Goal: Task Accomplishment & Management: Complete application form

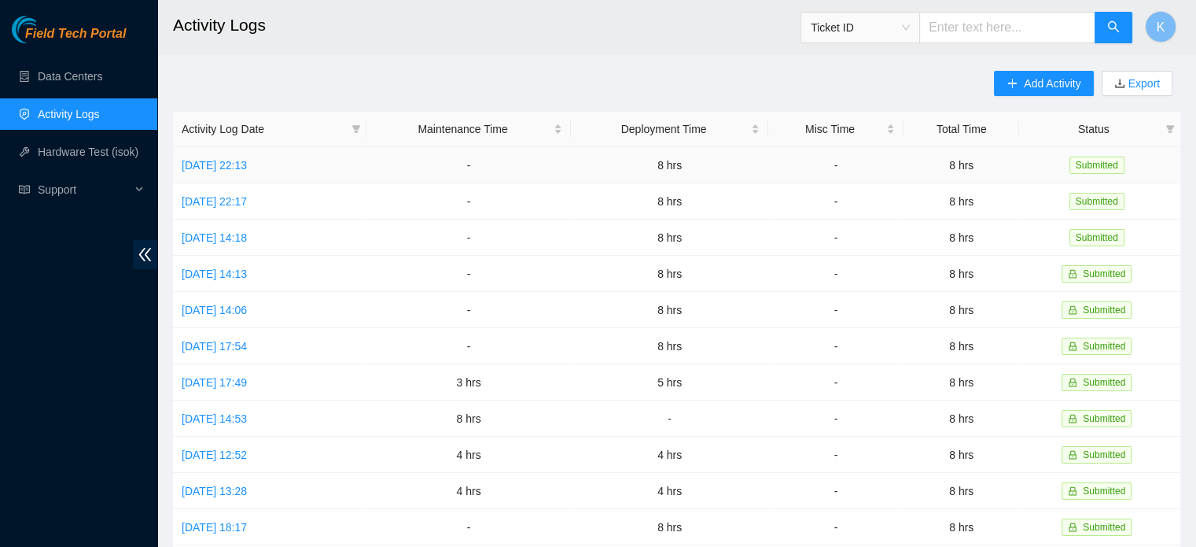
click at [247, 163] on link "[DATE] 22:13" at bounding box center [214, 165] width 65 height 13
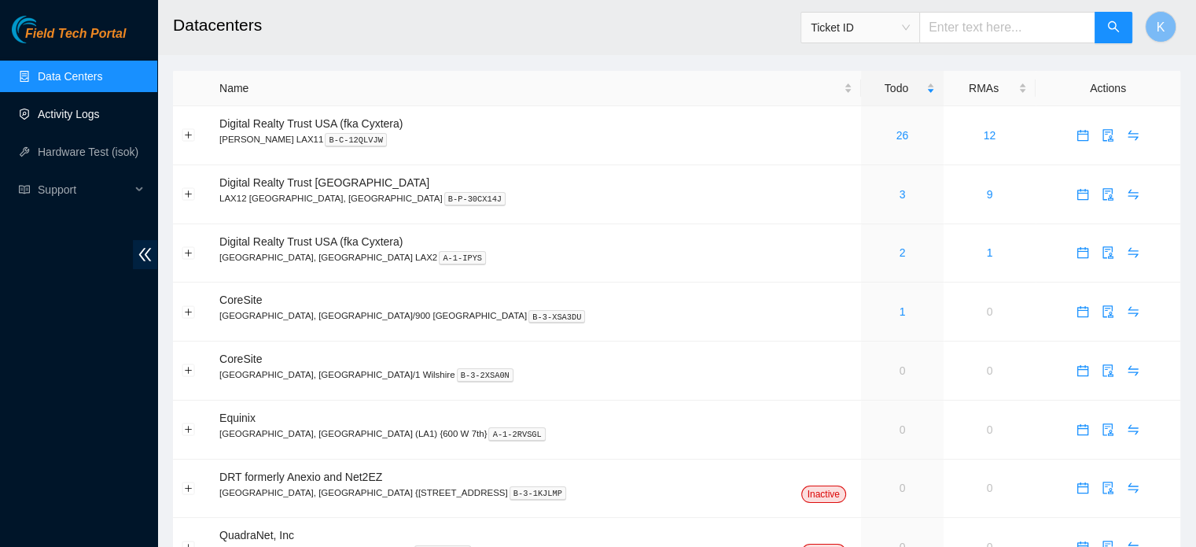
click at [76, 110] on link "Activity Logs" at bounding box center [69, 114] width 62 height 13
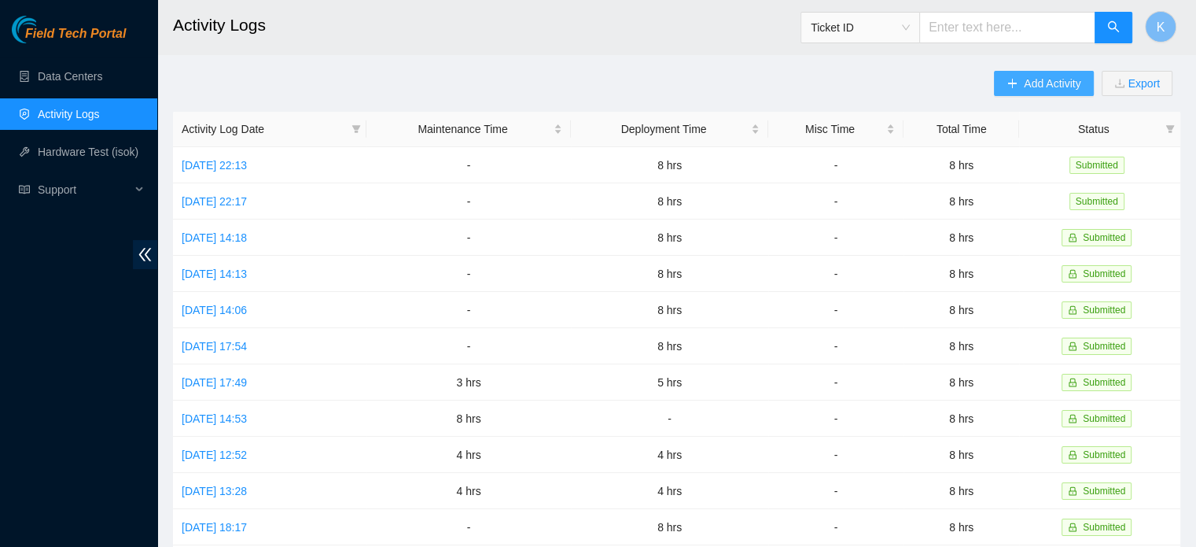
click at [1030, 78] on span "Add Activity" at bounding box center [1052, 83] width 57 height 17
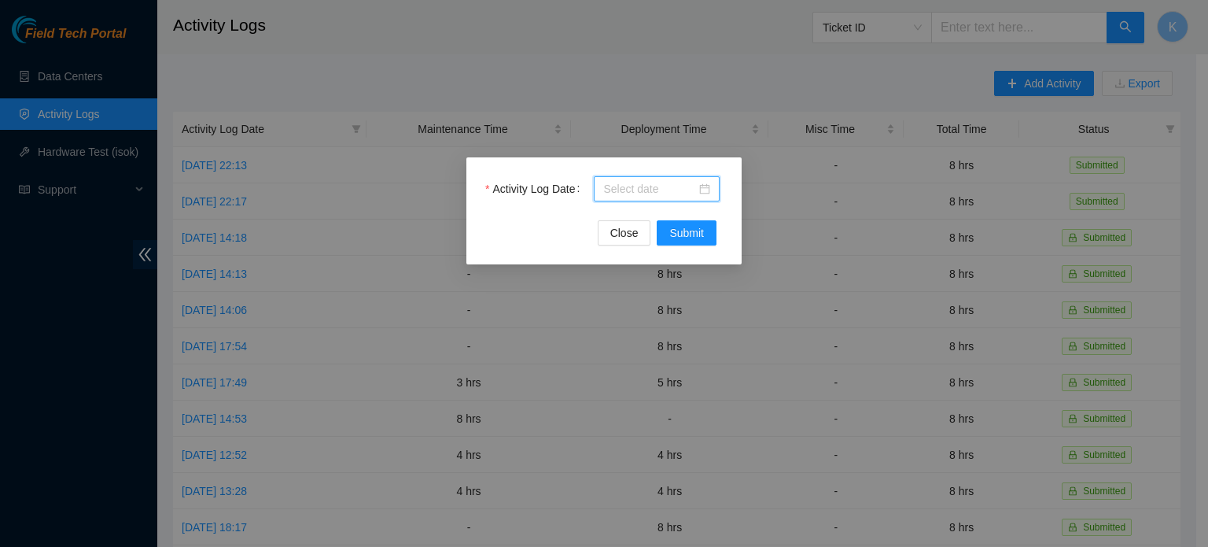
click at [661, 190] on input "Activity Log Date" at bounding box center [649, 188] width 93 height 17
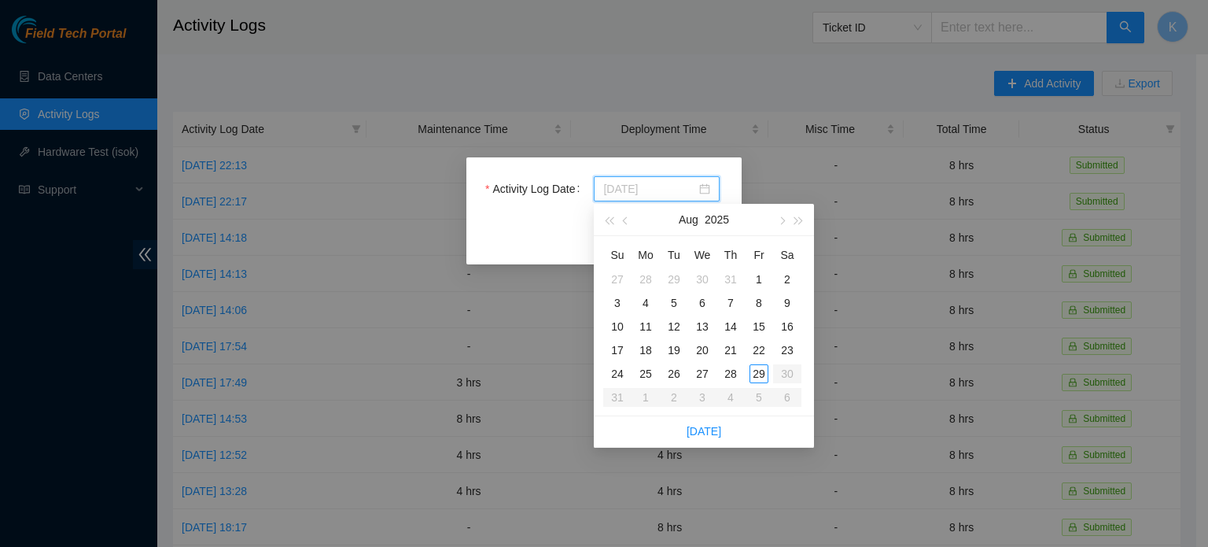
type input "2025-08-29"
click at [761, 376] on div "29" at bounding box center [759, 373] width 19 height 19
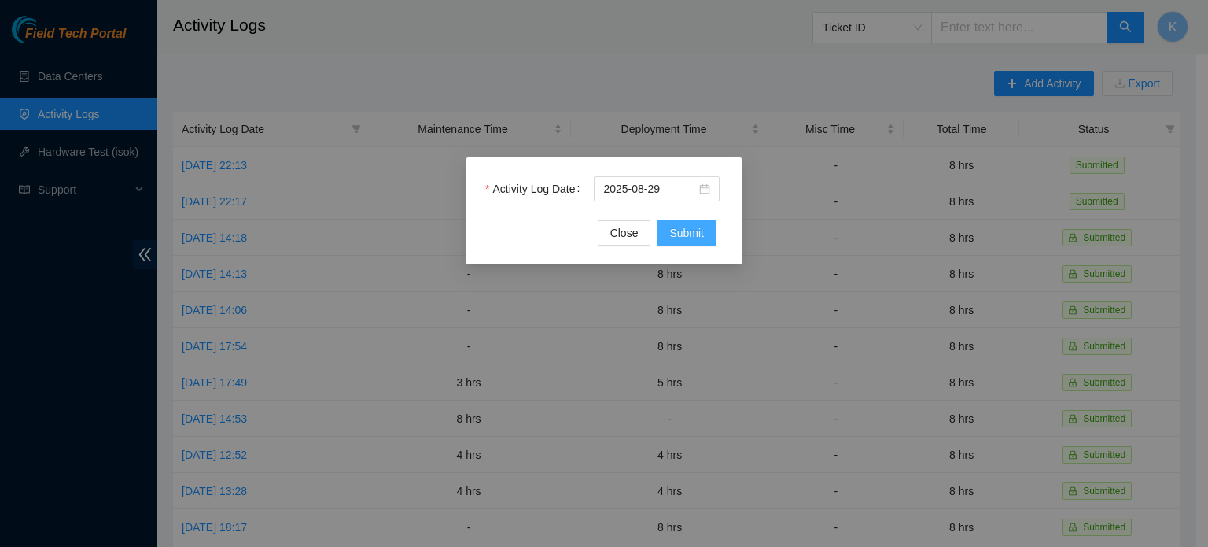
click at [692, 236] on span "Submit" at bounding box center [686, 232] width 35 height 17
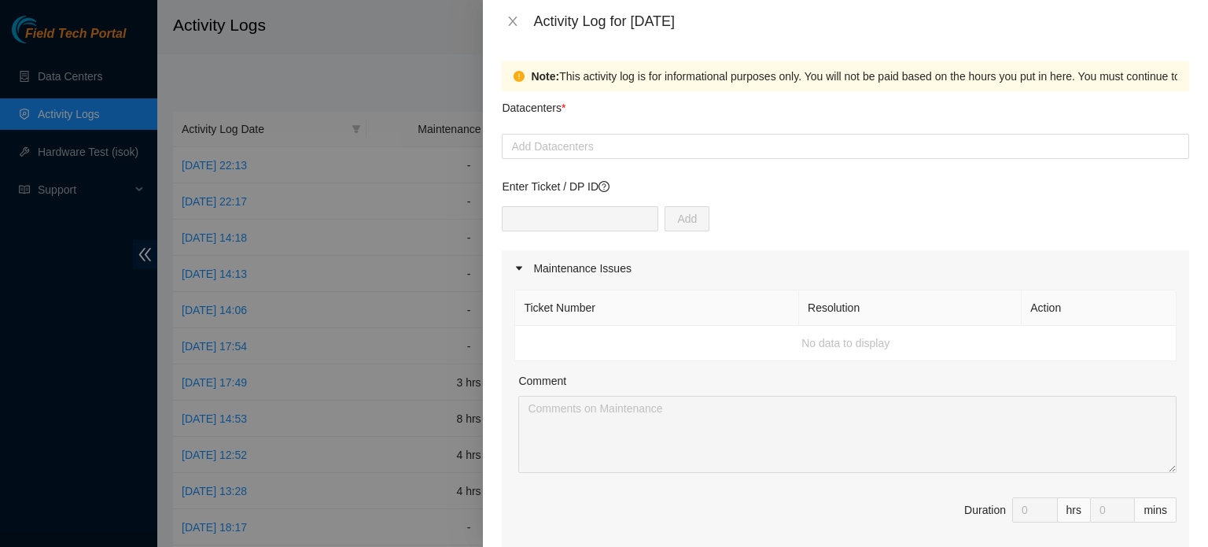
click at [638, 139] on div at bounding box center [846, 146] width 680 height 19
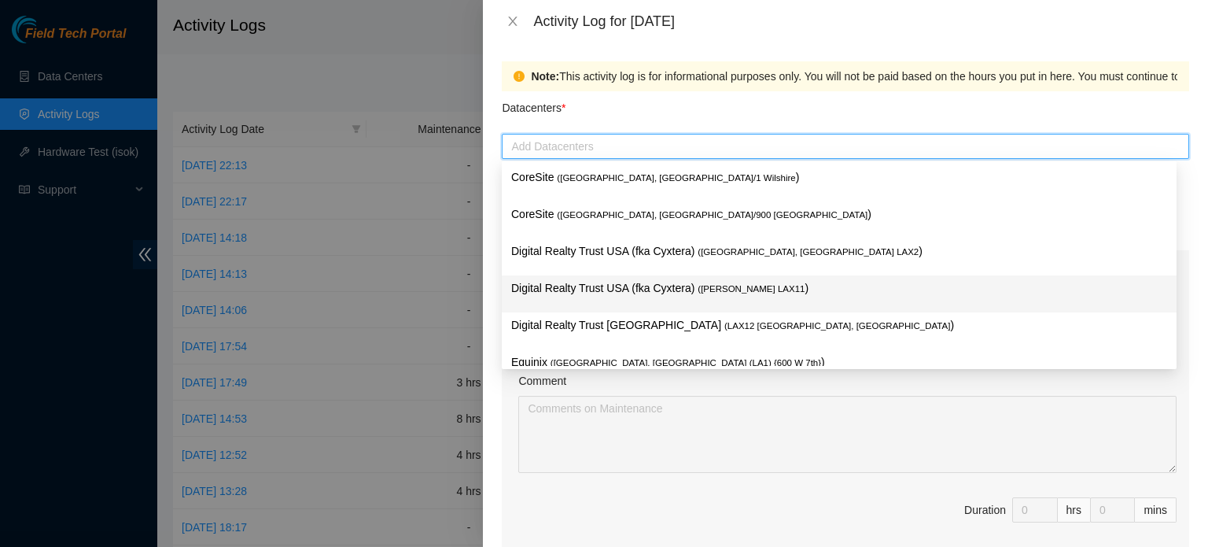
drag, startPoint x: 606, startPoint y: 326, endPoint x: 679, endPoint y: 292, distance: 80.9
click at [679, 292] on div "CoreSite ( [GEOGRAPHIC_DATA], [GEOGRAPHIC_DATA]/1 Wilshire ) CoreSite ( [GEOGRA…" at bounding box center [839, 275] width 675 height 222
click at [679, 292] on p "Digital Realty Trust USA (fka Cyxtera) ( [PERSON_NAME] LAX11 )" at bounding box center [839, 288] width 656 height 18
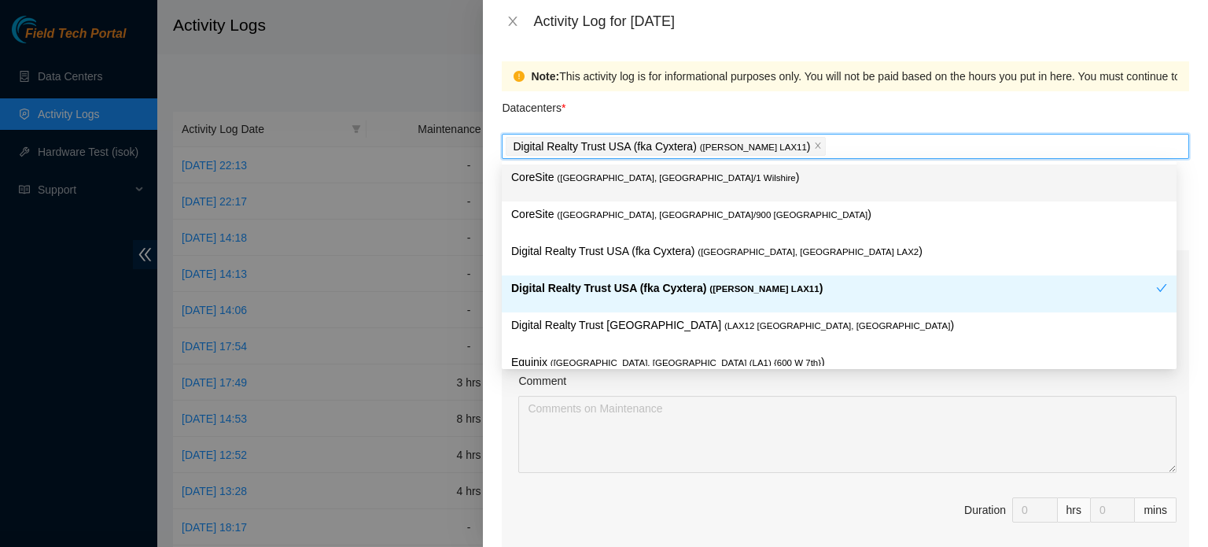
click at [1186, 199] on div "Note: This activity log is for informational purposes only. You will not be pai…" at bounding box center [845, 294] width 725 height 504
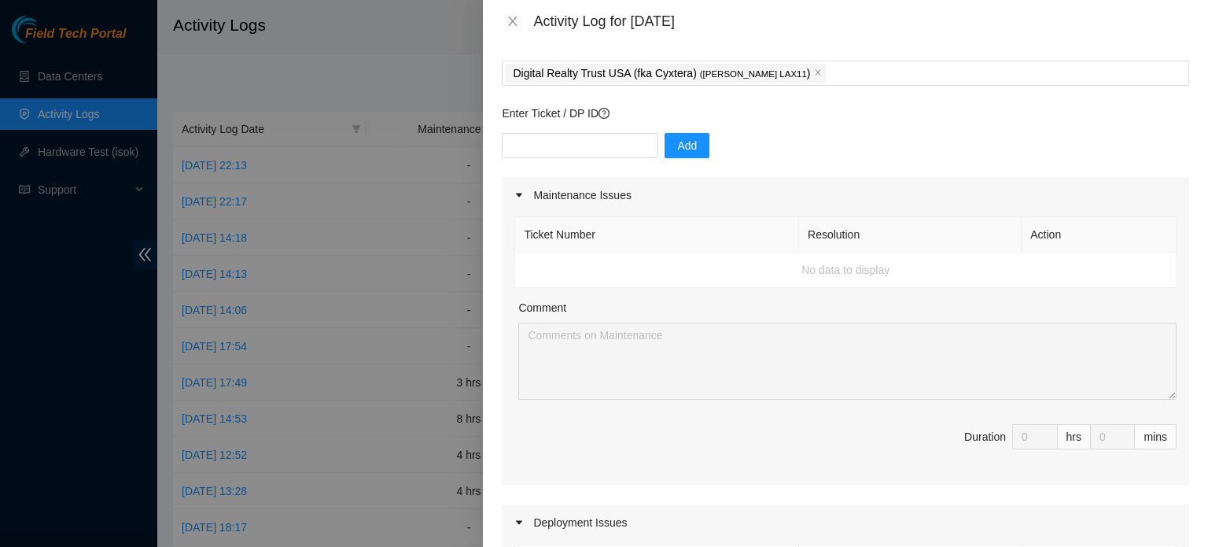
scroll to position [75, 0]
click at [573, 146] on input "text" at bounding box center [580, 143] width 157 height 25
type input "DP79443"
click at [677, 143] on span "Add" at bounding box center [687, 143] width 20 height 17
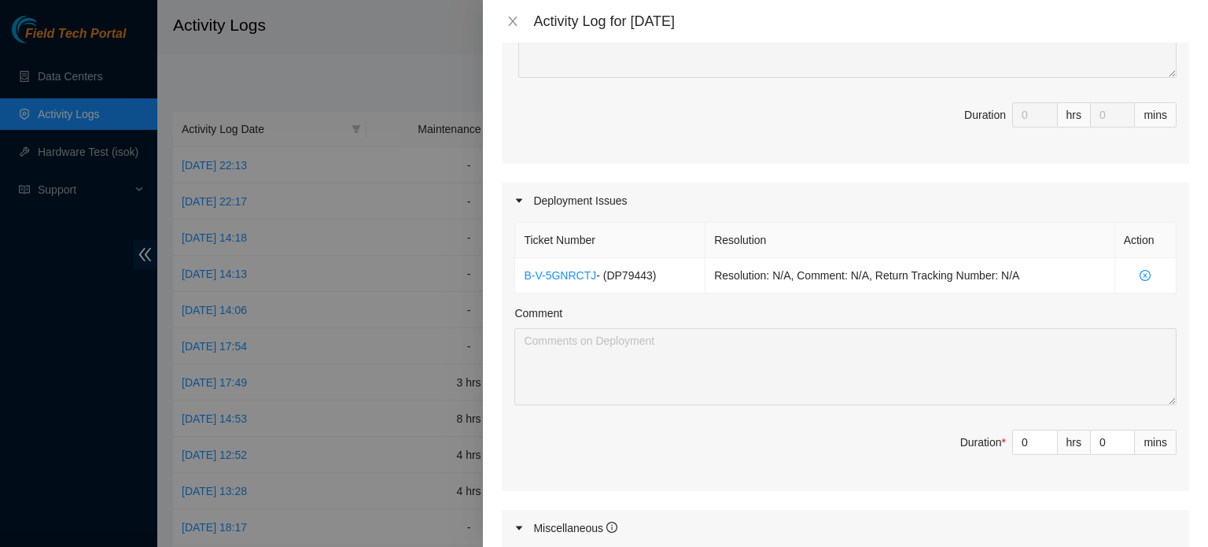
scroll to position [403, 0]
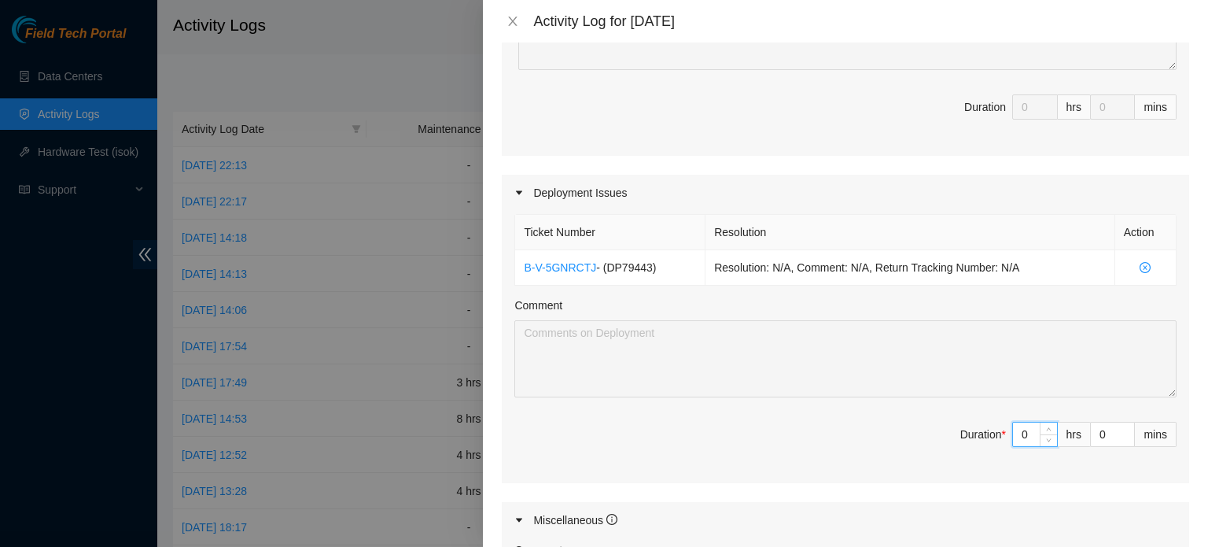
click at [1021, 428] on input "0" at bounding box center [1035, 434] width 44 height 24
click at [1026, 441] on input "F8" at bounding box center [1035, 434] width 44 height 24
type input "F"
type input "9"
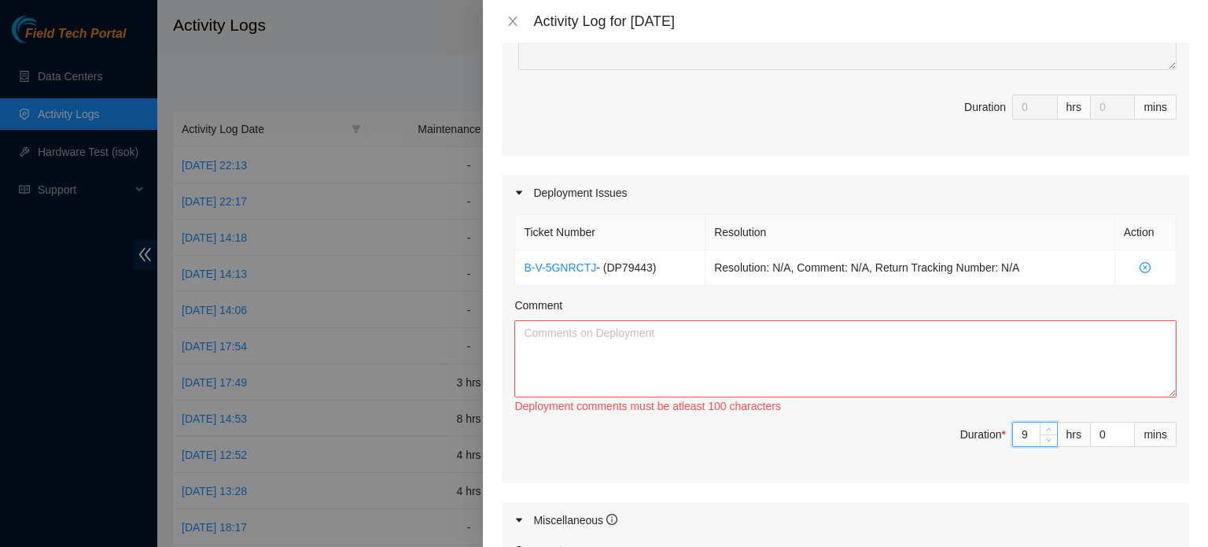
type input "0"
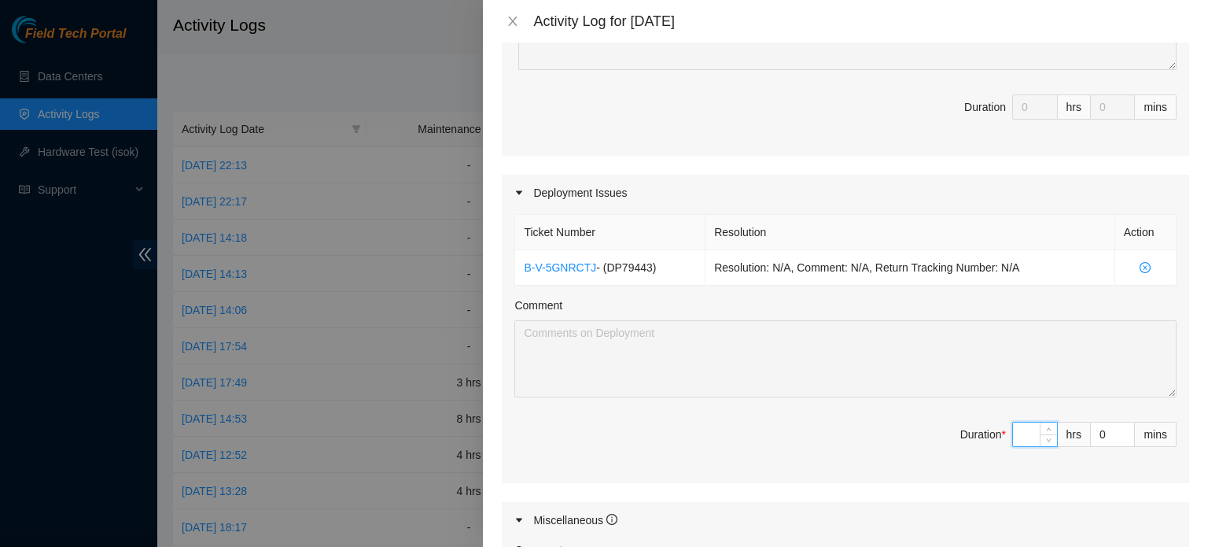
type input "8"
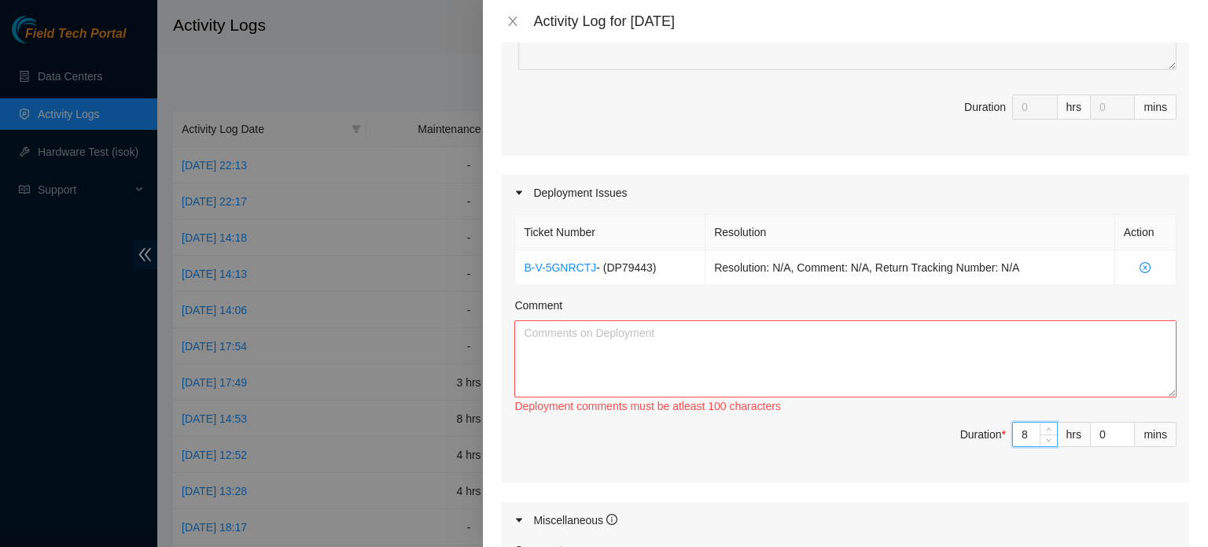
type input "8"
click at [875, 349] on textarea "Comment" at bounding box center [845, 358] width 662 height 77
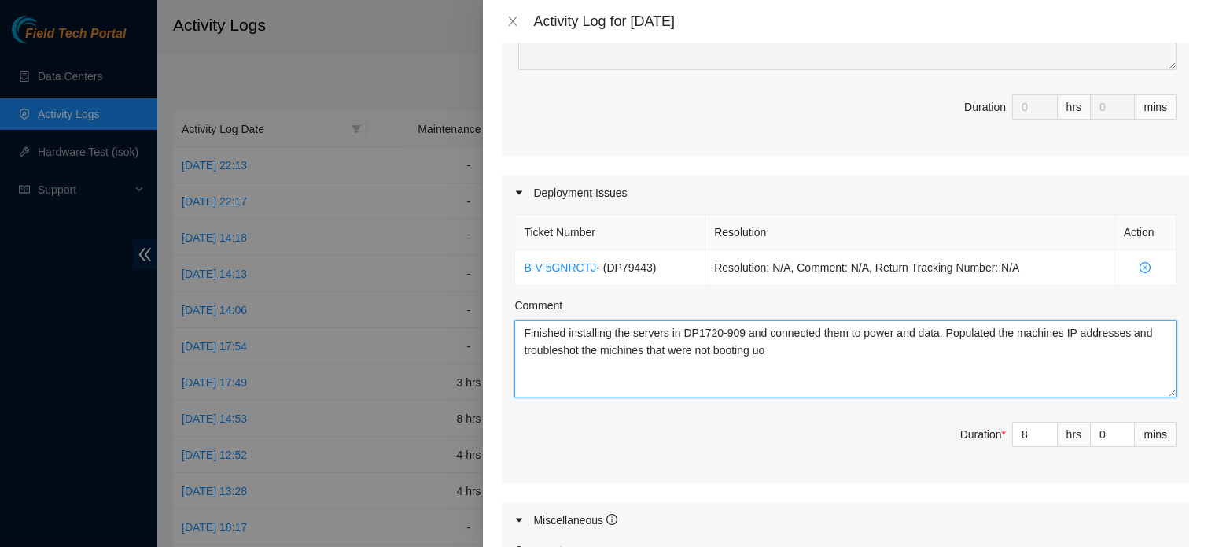
click at [875, 349] on textarea "Finished installing the servers in DP1720-909 and connected them to power and d…" at bounding box center [845, 358] width 662 height 77
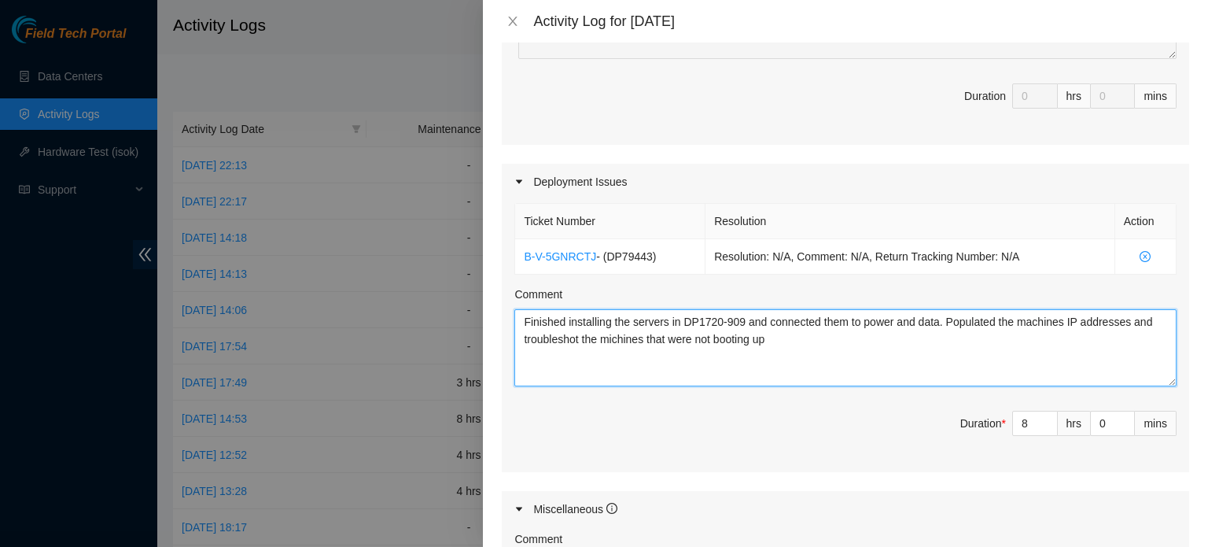
click at [614, 355] on textarea "Finished installing the servers in DP1720-909 and connected them to power and d…" at bounding box center [845, 347] width 662 height 77
type textarea "Finished installing the servers in DP1720-909 and connected them to power and d…"
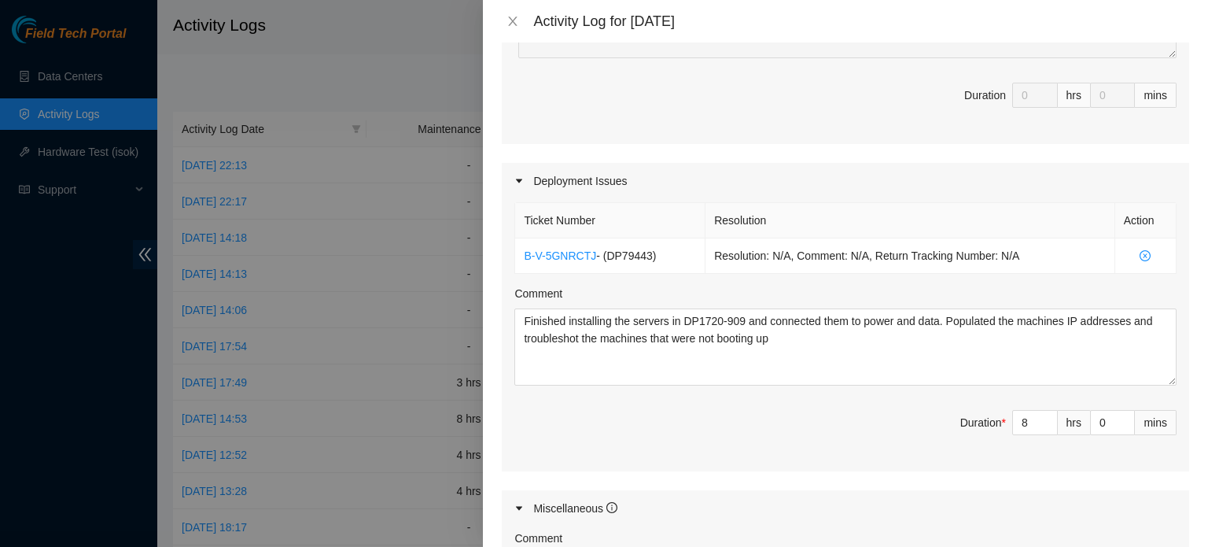
scroll to position [745, 0]
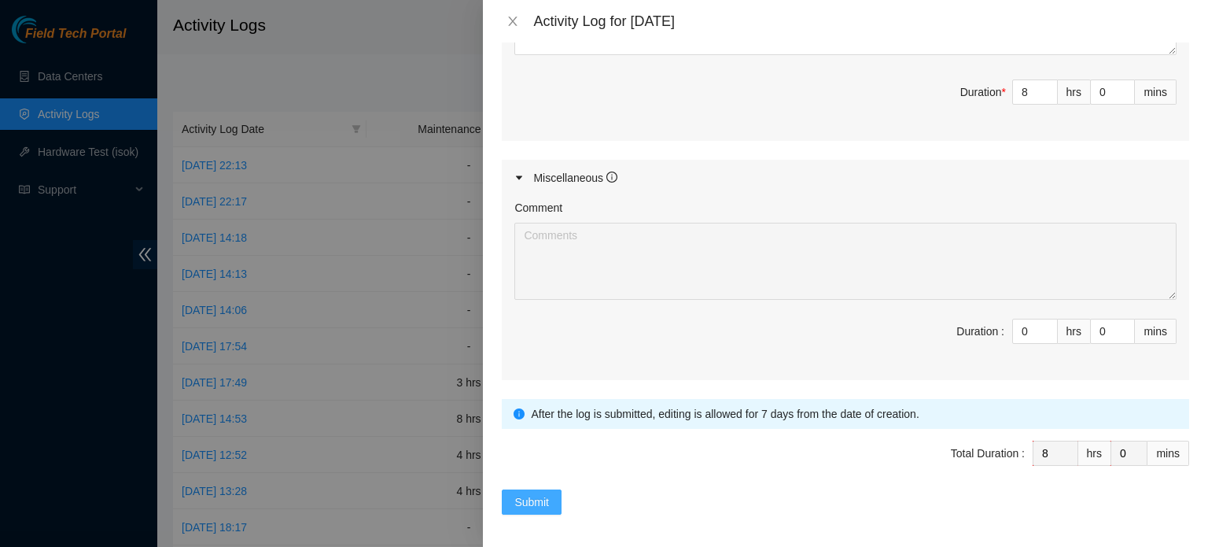
click at [535, 493] on span "Submit" at bounding box center [531, 501] width 35 height 17
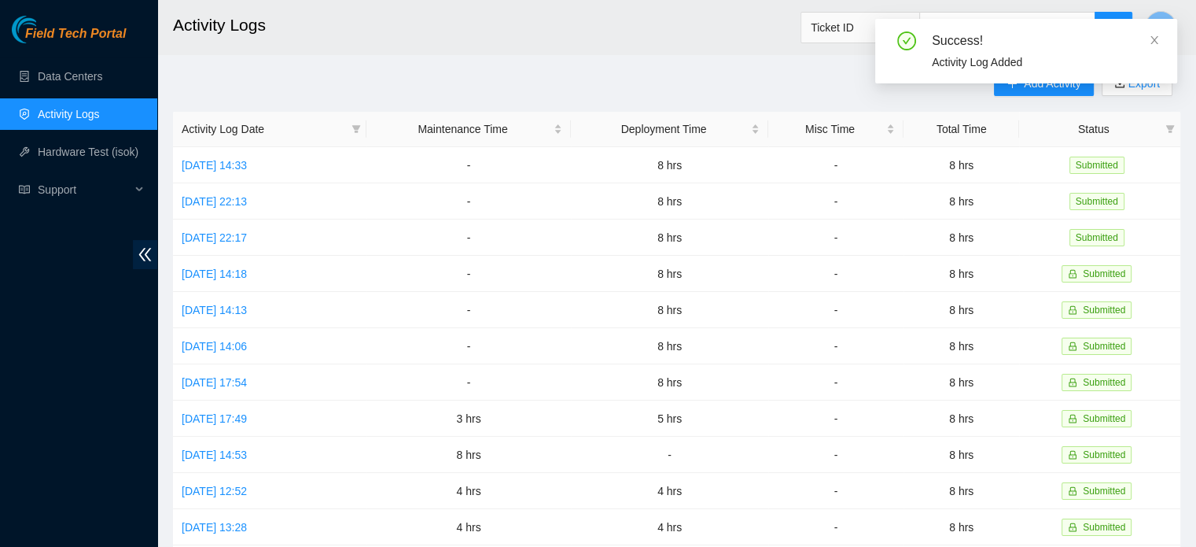
click at [1045, 87] on div "Success! Activity Log Added" at bounding box center [1026, 57] width 302 height 77
click at [1034, 87] on div "Success! Activity Log Added" at bounding box center [1026, 57] width 302 height 77
click at [1153, 42] on icon "close" at bounding box center [1154, 40] width 11 height 11
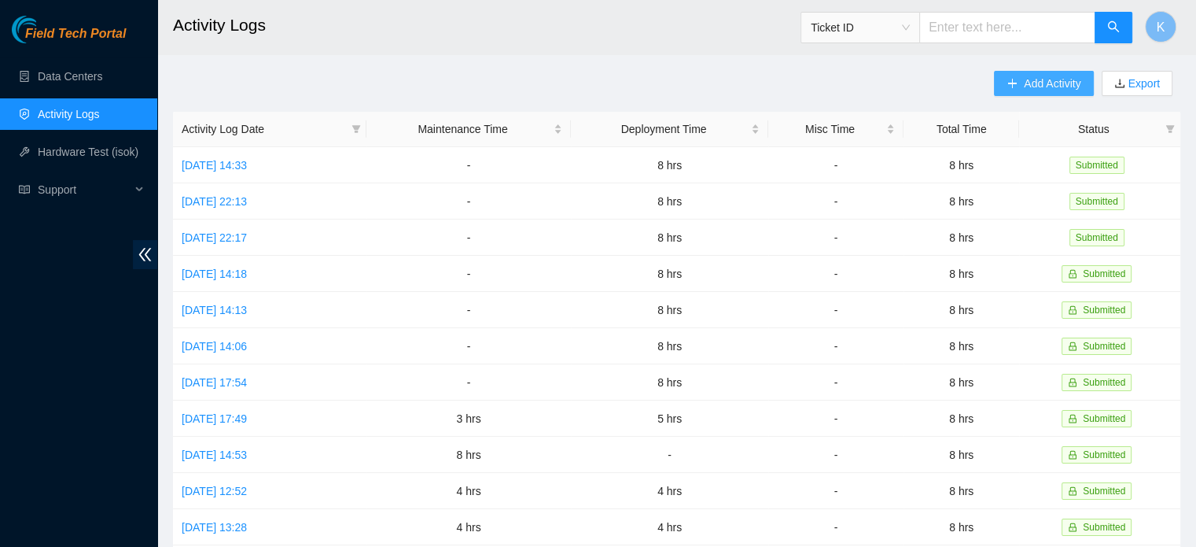
click at [1043, 85] on span "Add Activity" at bounding box center [1052, 83] width 57 height 17
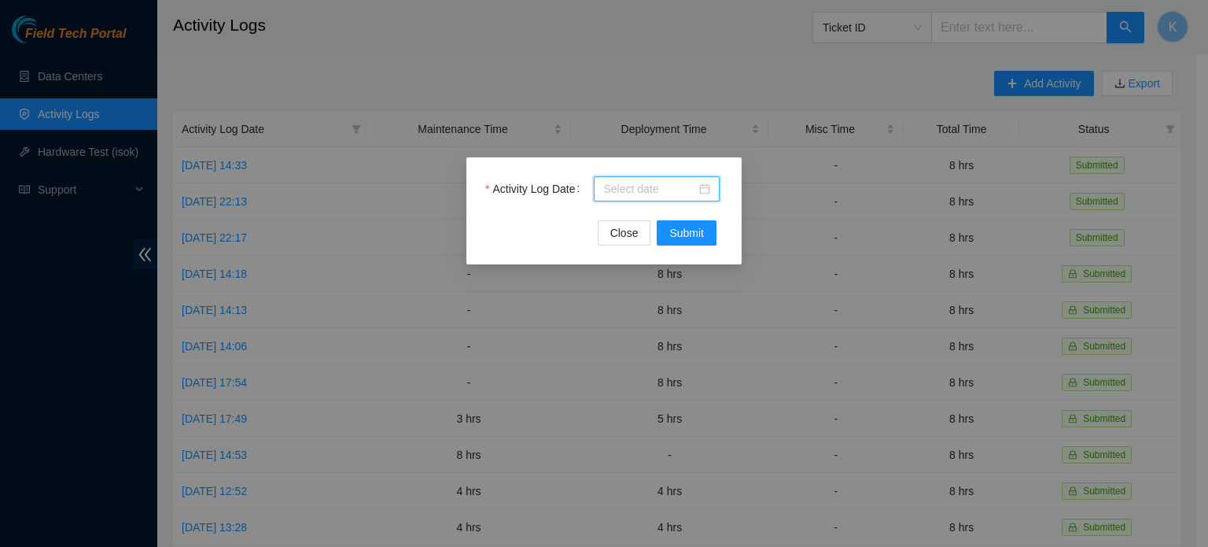
click at [676, 185] on input "Activity Log Date" at bounding box center [649, 188] width 93 height 17
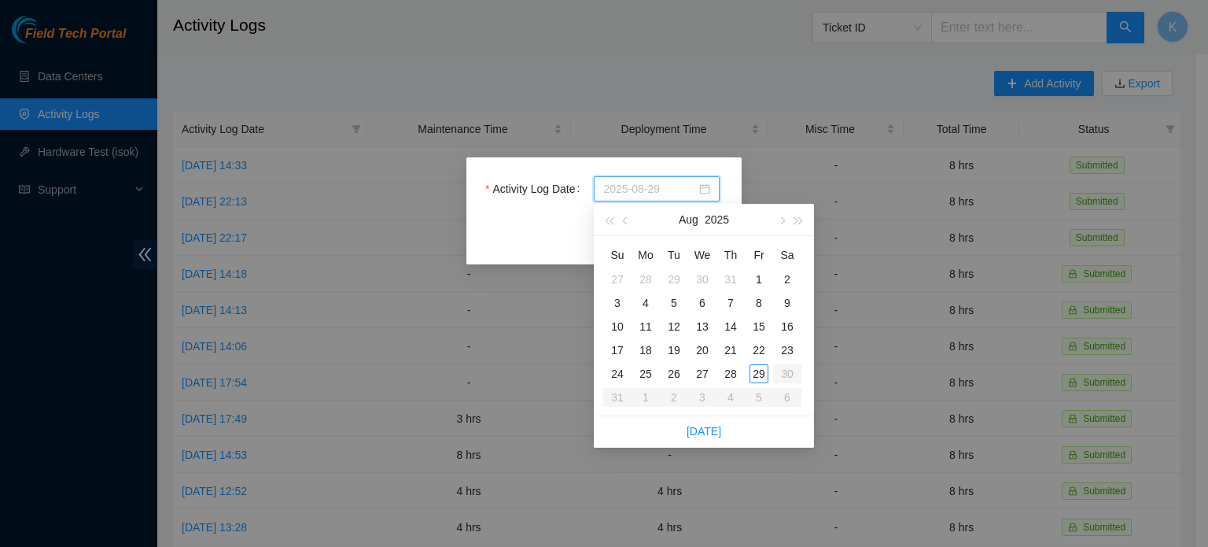
type input "[DATE]"
click at [727, 376] on div "28" at bounding box center [730, 373] width 19 height 19
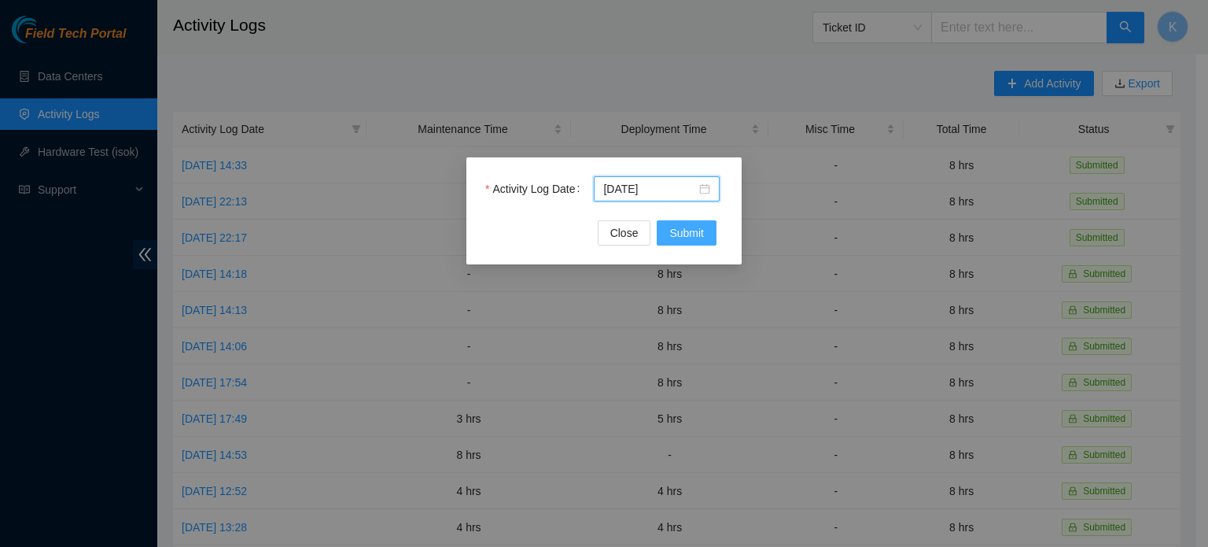
click at [676, 224] on span "Submit" at bounding box center [686, 232] width 35 height 17
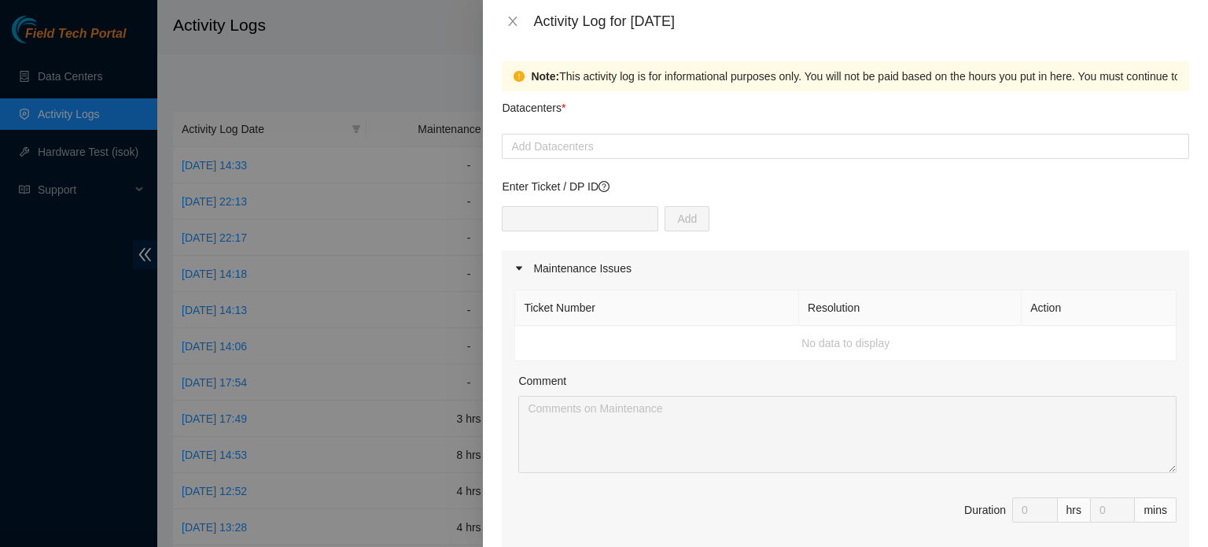
click at [563, 147] on div at bounding box center [846, 146] width 680 height 19
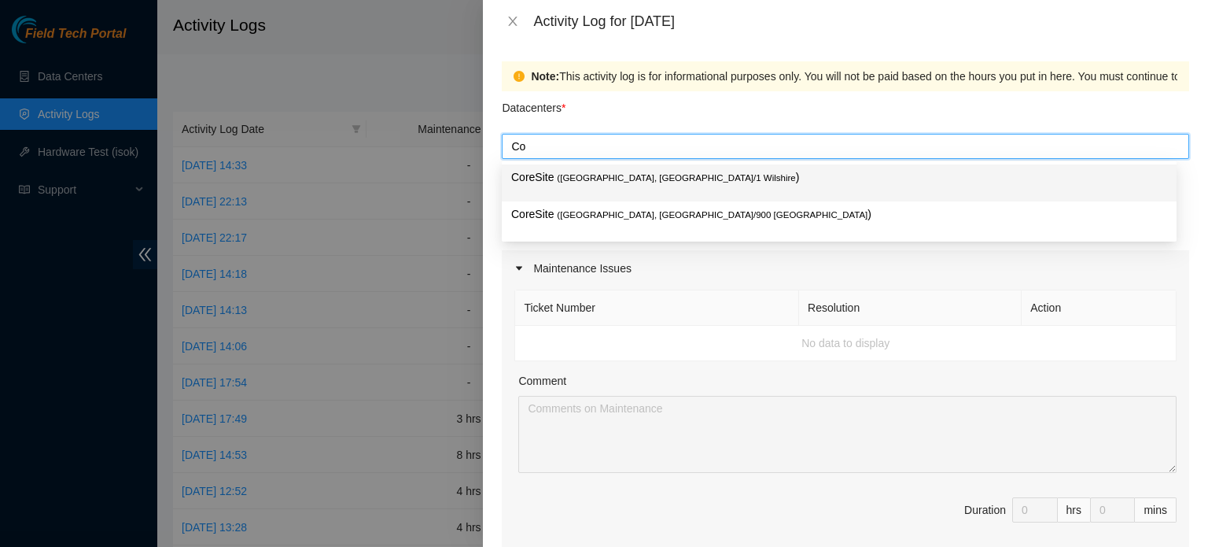
type input "C"
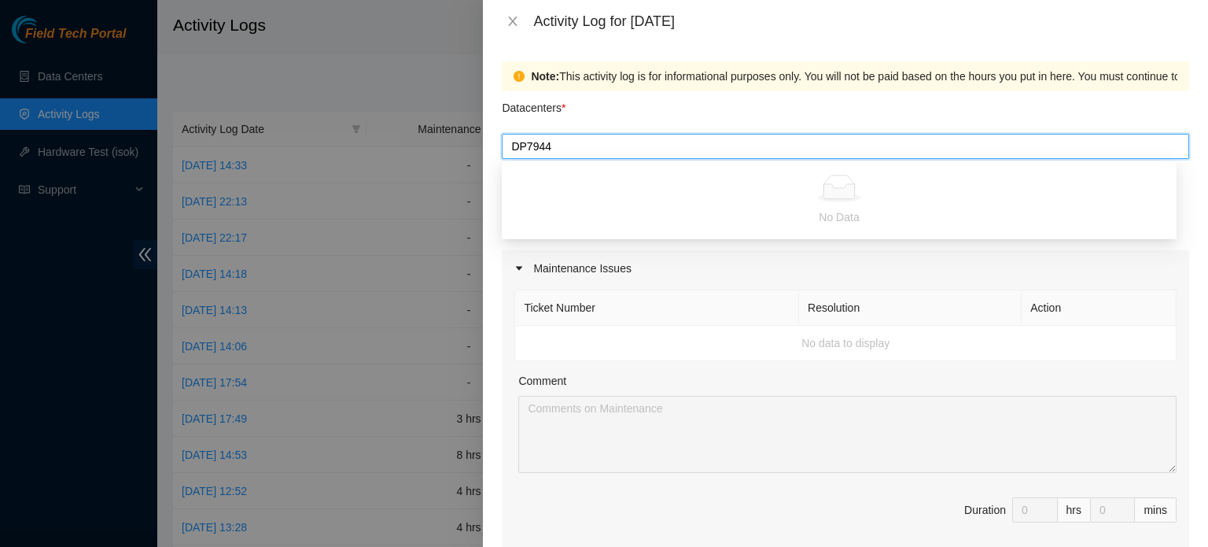
type input "DP79443"
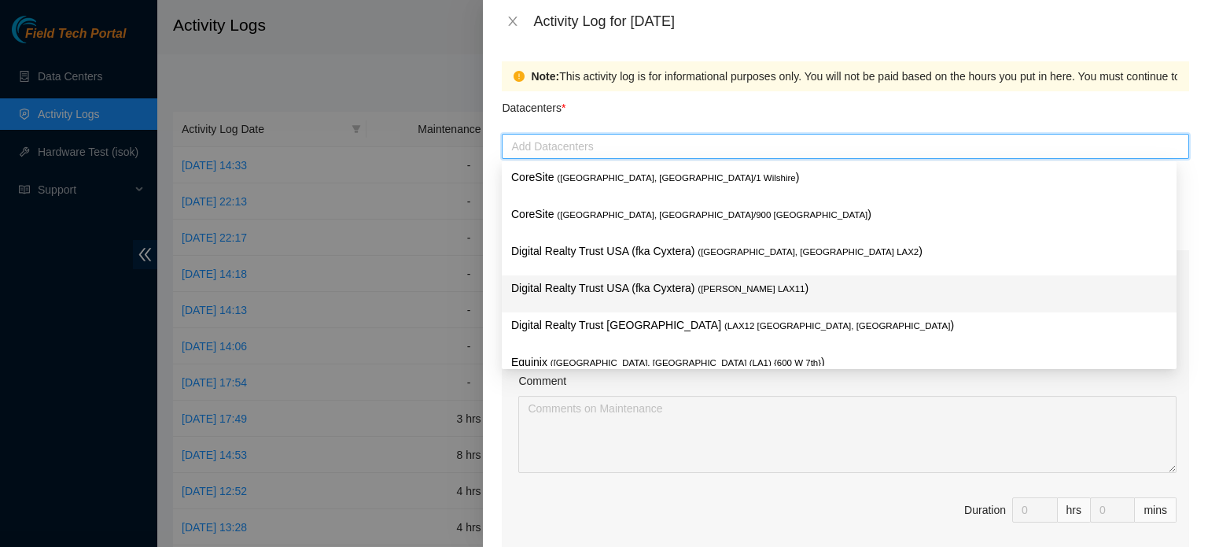
click at [611, 290] on p "Digital Realty Trust USA (fka Cyxtera) ( [PERSON_NAME] LAX11 )" at bounding box center [839, 288] width 656 height 18
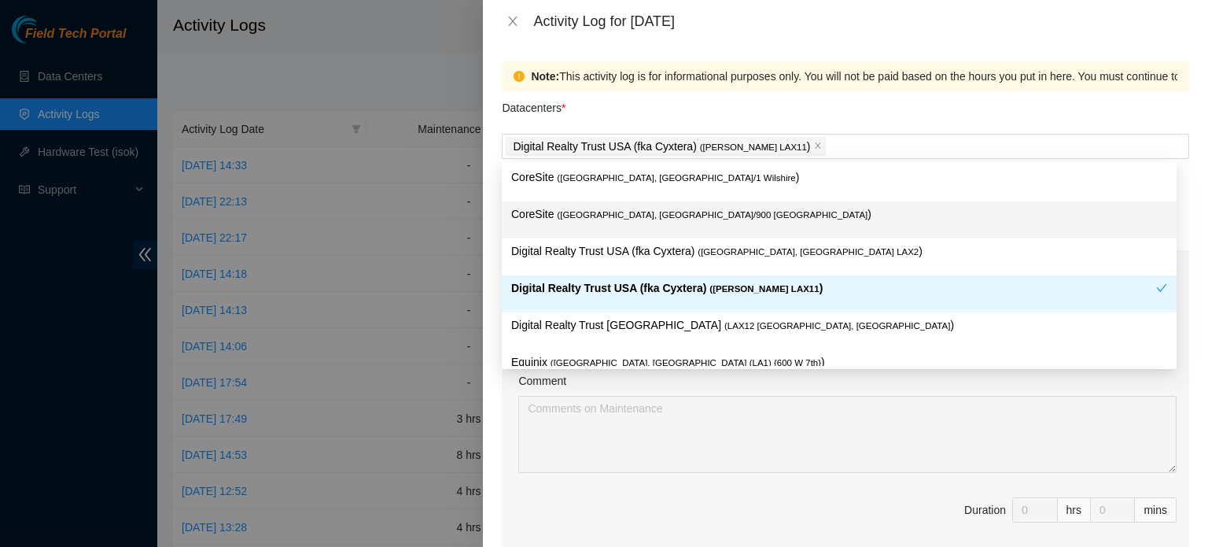
click at [1178, 115] on div "Note: This activity log is for informational purposes only. You will not be pai…" at bounding box center [845, 294] width 725 height 504
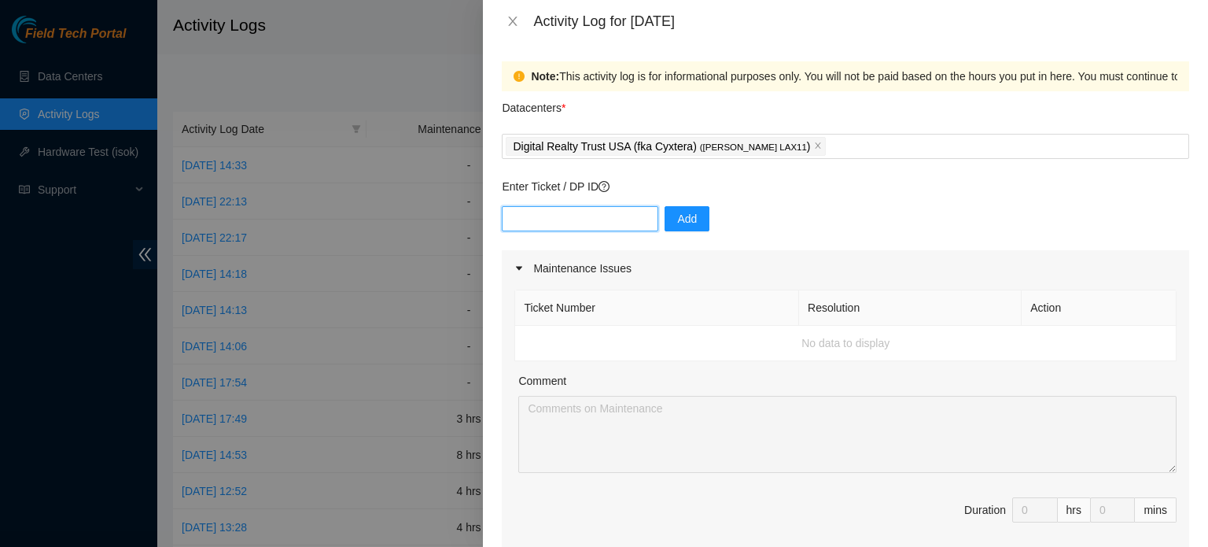
click at [577, 223] on input "text" at bounding box center [580, 218] width 157 height 25
paste input "DP79443"
type input "DP79443"
click at [677, 223] on span "Add" at bounding box center [687, 218] width 20 height 17
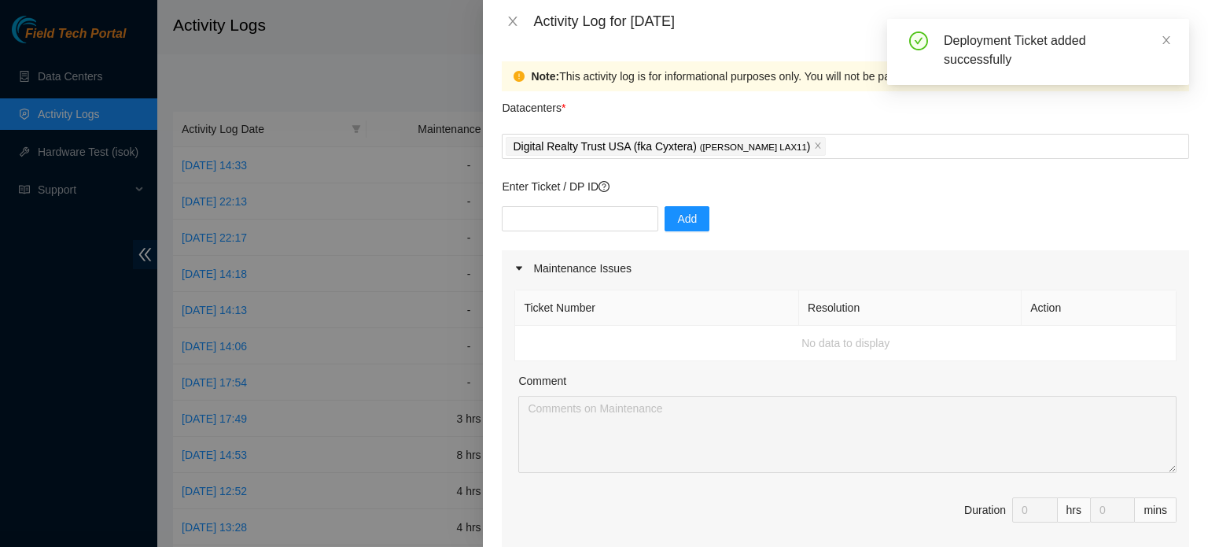
scroll to position [440, 0]
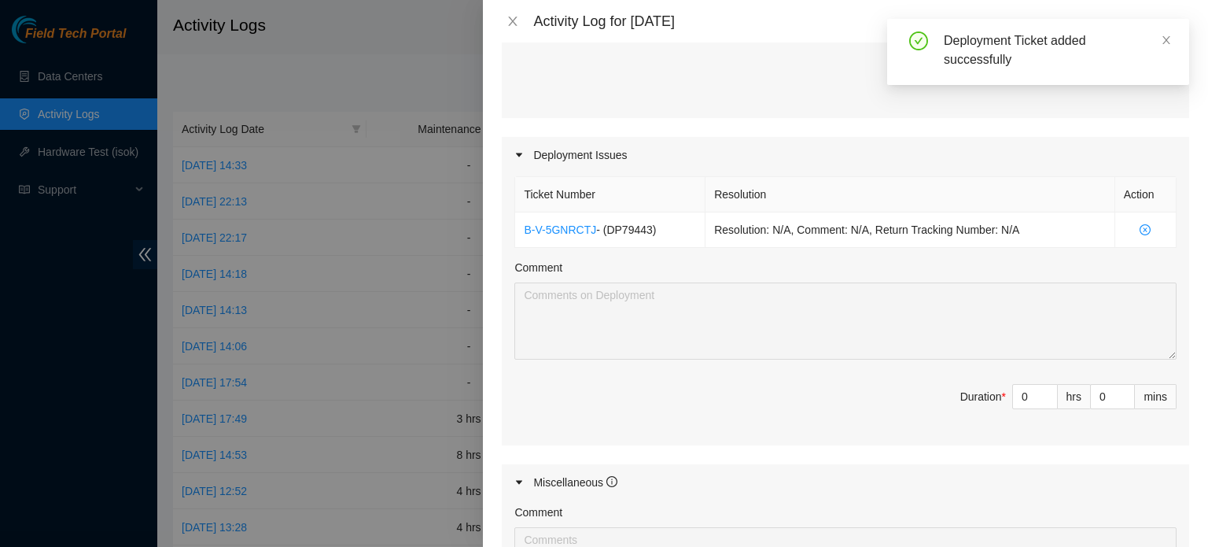
click at [1016, 393] on input "0" at bounding box center [1035, 397] width 44 height 24
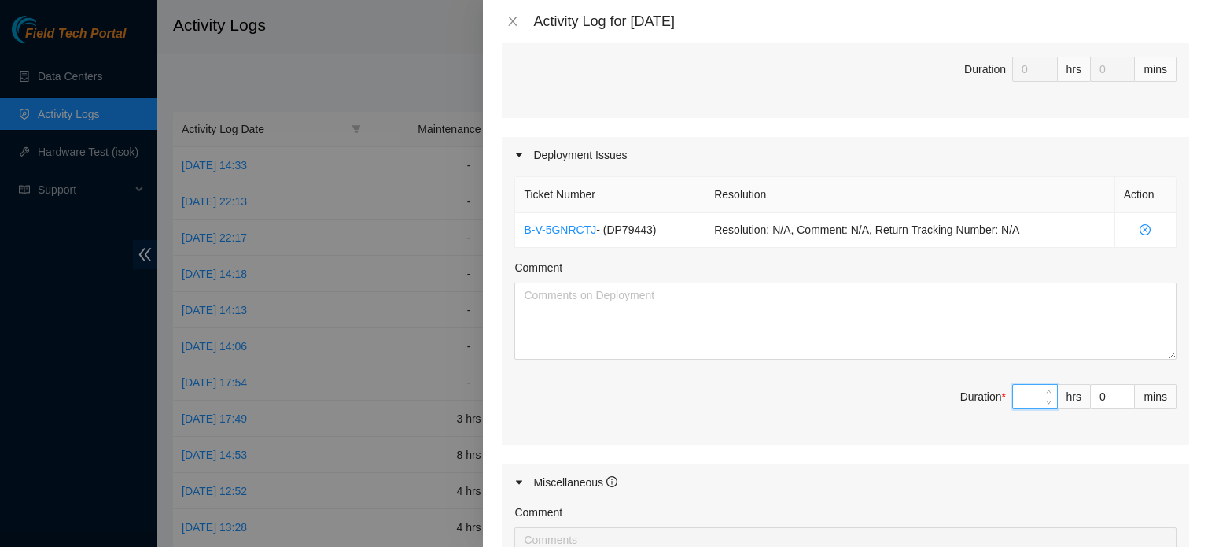
type input "8"
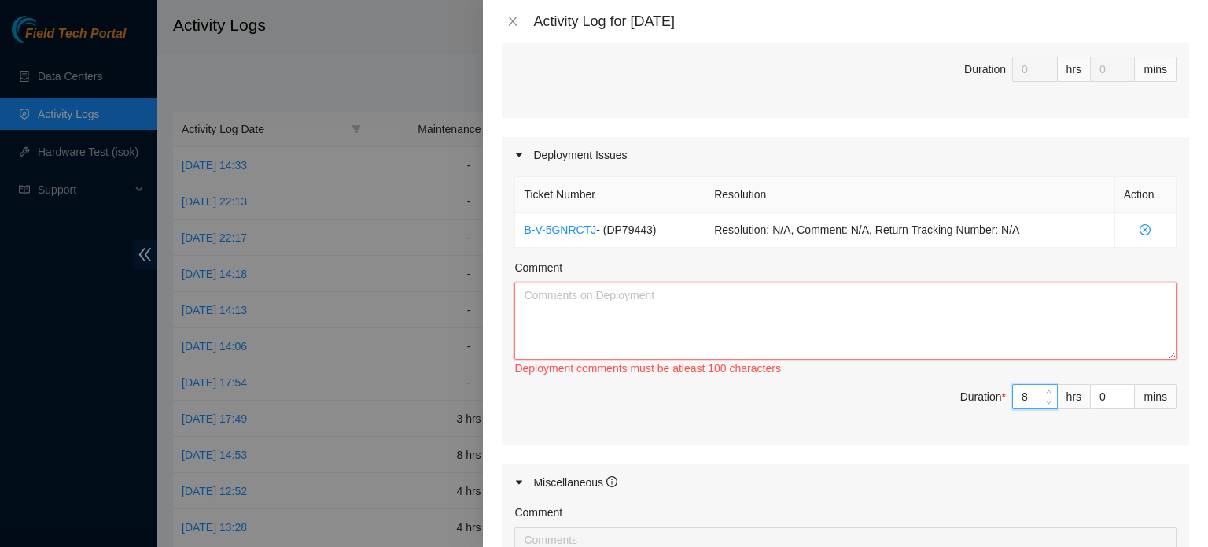
click at [993, 333] on textarea "Comment" at bounding box center [845, 320] width 662 height 77
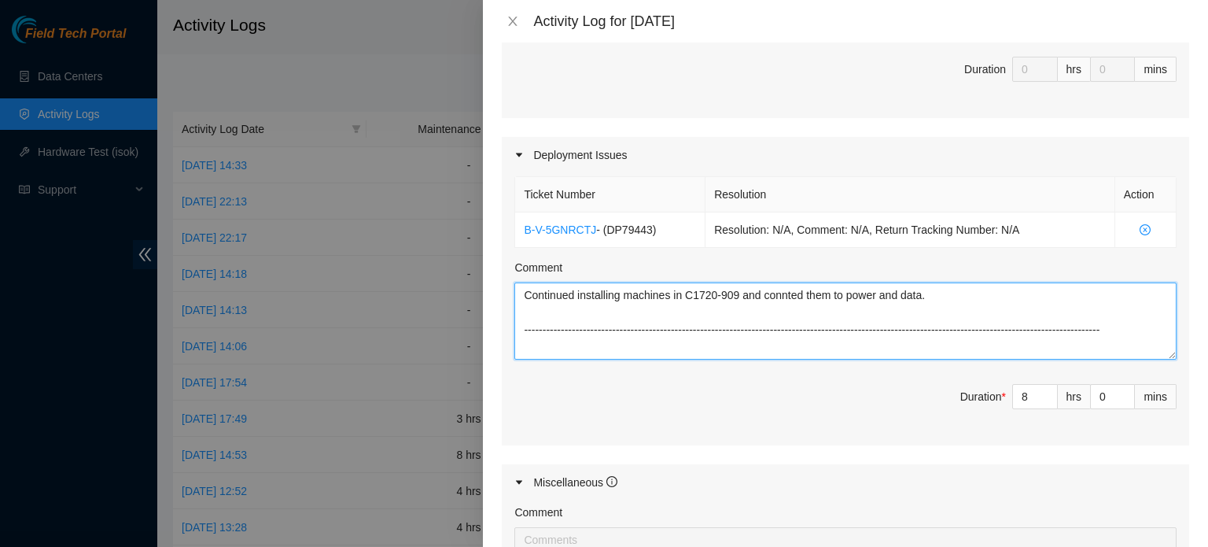
type textarea "Continued installing machines in C1720-909 and connted them to power and data. …"
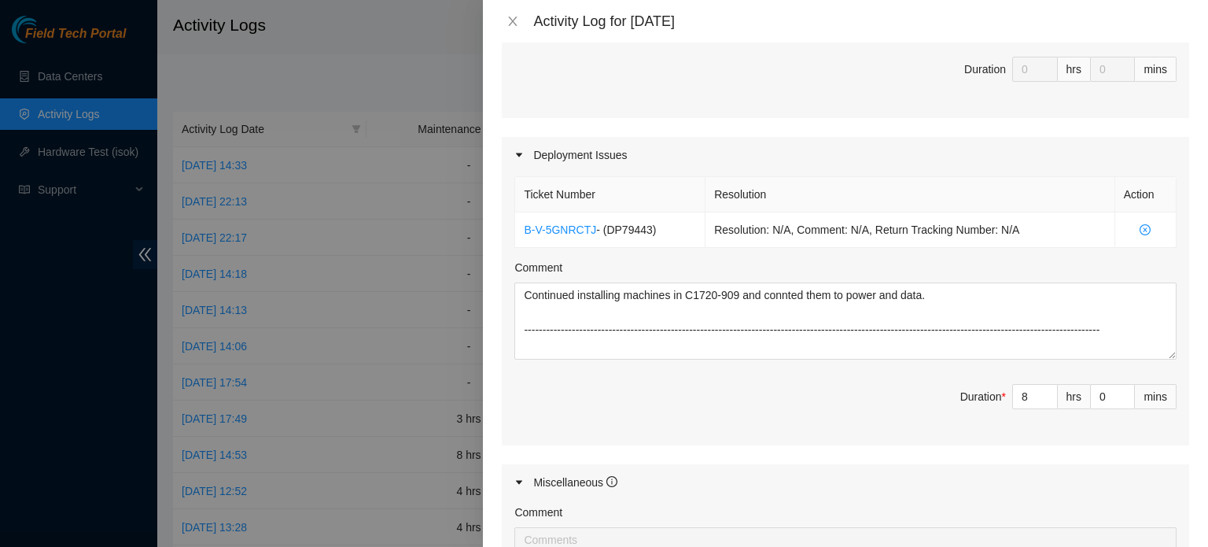
scroll to position [745, 0]
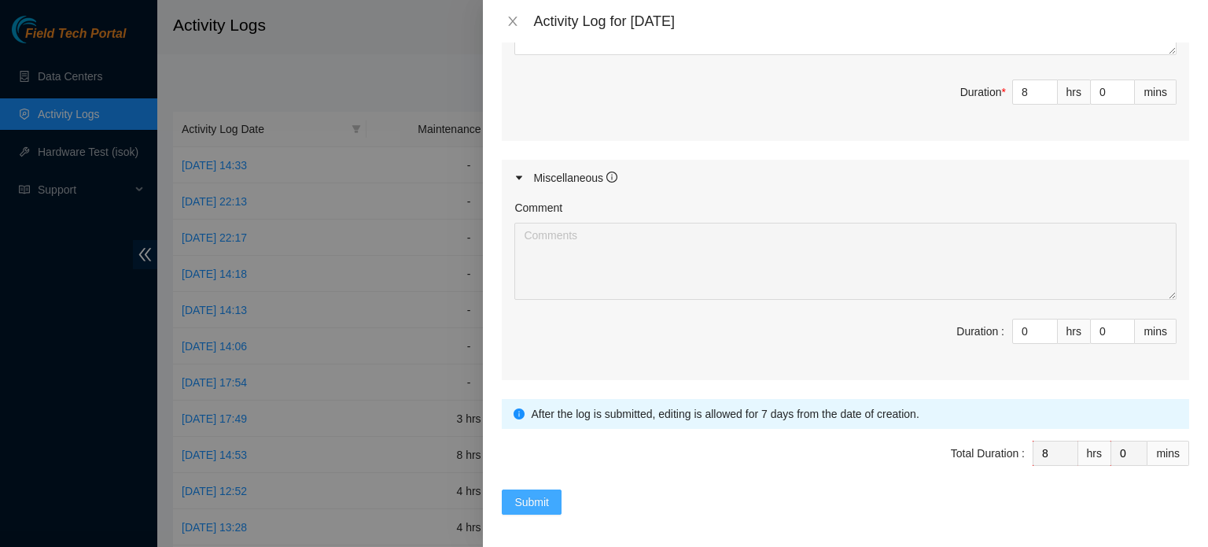
click at [527, 495] on span "Submit" at bounding box center [531, 501] width 35 height 17
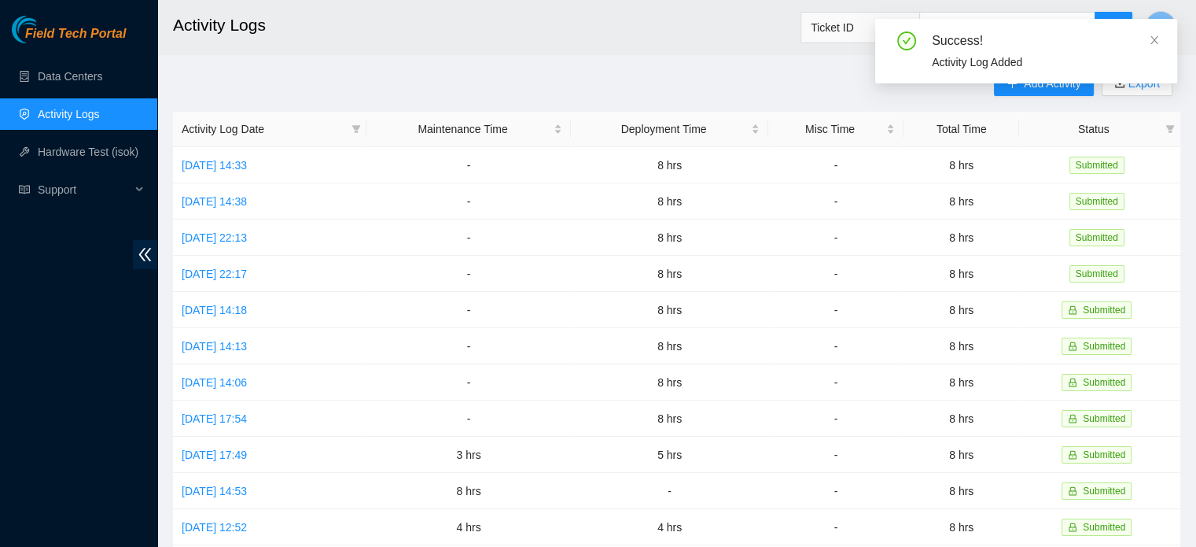
click at [1156, 43] on icon "close" at bounding box center [1154, 40] width 11 height 11
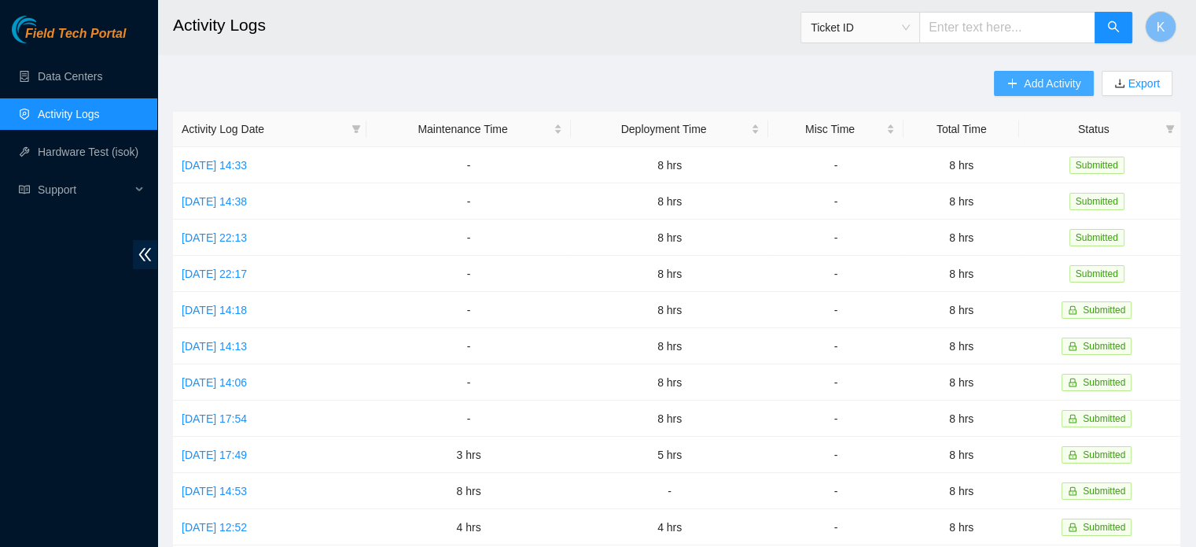
drag, startPoint x: 1043, startPoint y: 89, endPoint x: 1016, endPoint y: 50, distance: 47.6
click at [1016, 50] on main "Activity Logs Ticket ID K Add Activity Export Activity Log Date Maintenance Tim…" at bounding box center [676, 468] width 1039 height 937
click at [247, 238] on link "[DATE] 22:13" at bounding box center [214, 237] width 65 height 13
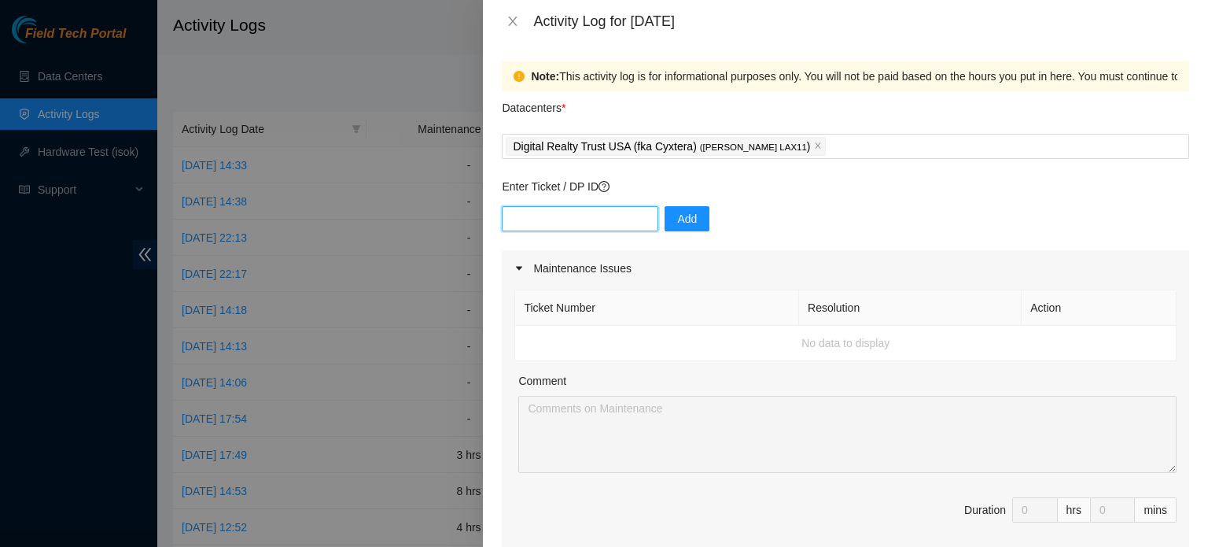
click at [548, 216] on input "text" at bounding box center [580, 218] width 157 height 25
type input "DP79503"
click at [677, 219] on span "Add" at bounding box center [687, 218] width 20 height 17
click at [620, 214] on input "text" at bounding box center [580, 218] width 157 height 25
type input "DP79443"
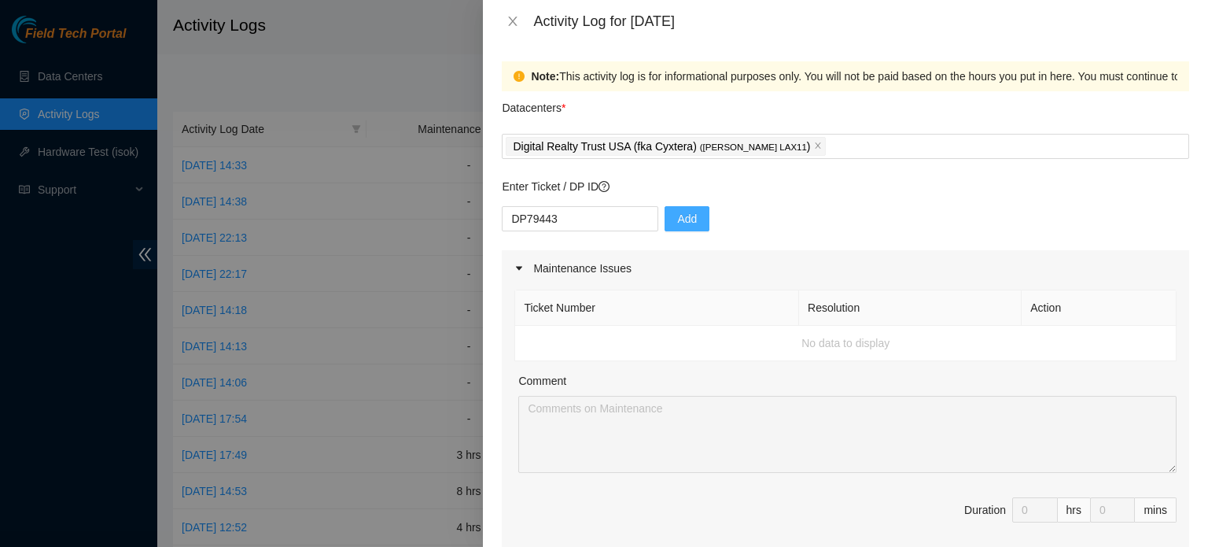
click at [677, 221] on span "Add" at bounding box center [687, 218] width 20 height 17
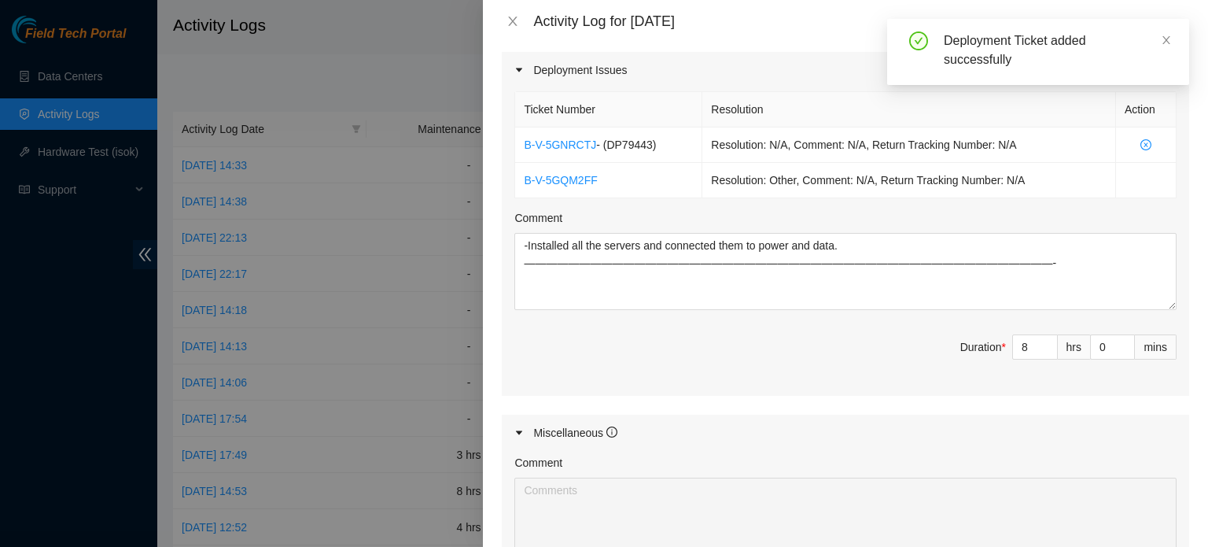
scroll to position [527, 0]
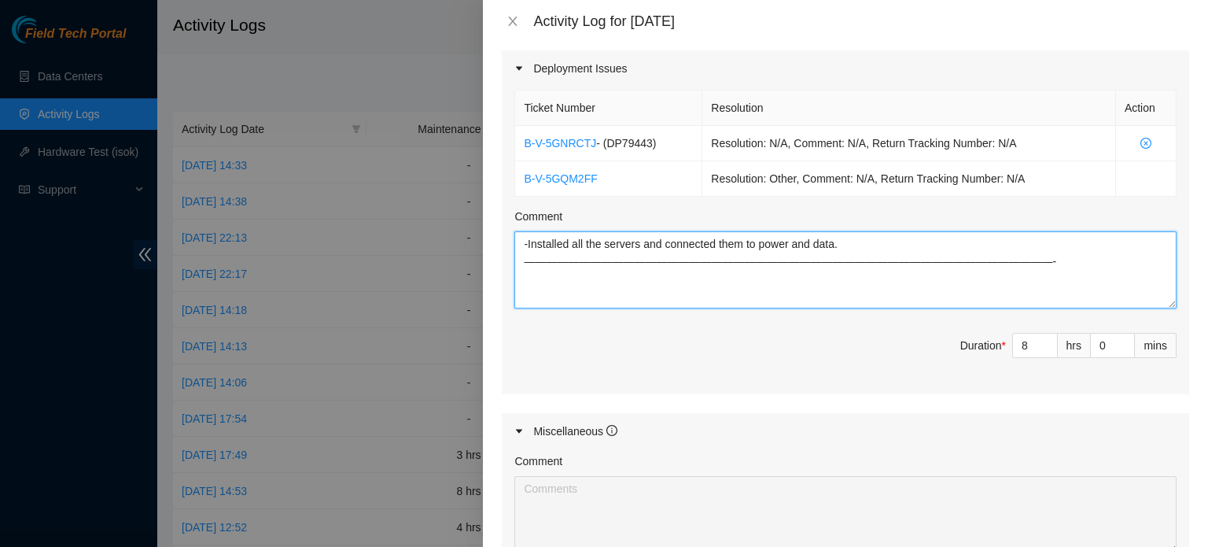
click at [846, 241] on textarea "-Installed all the servers and connected them to power and data. ——————————————…" at bounding box center [845, 269] width 662 height 77
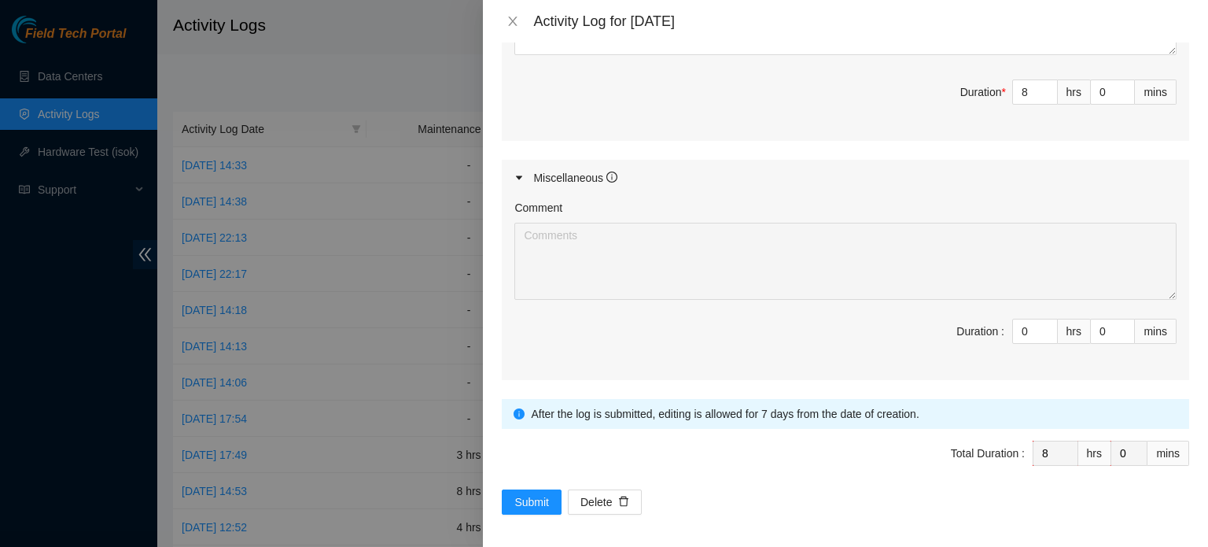
scroll to position [340, 0]
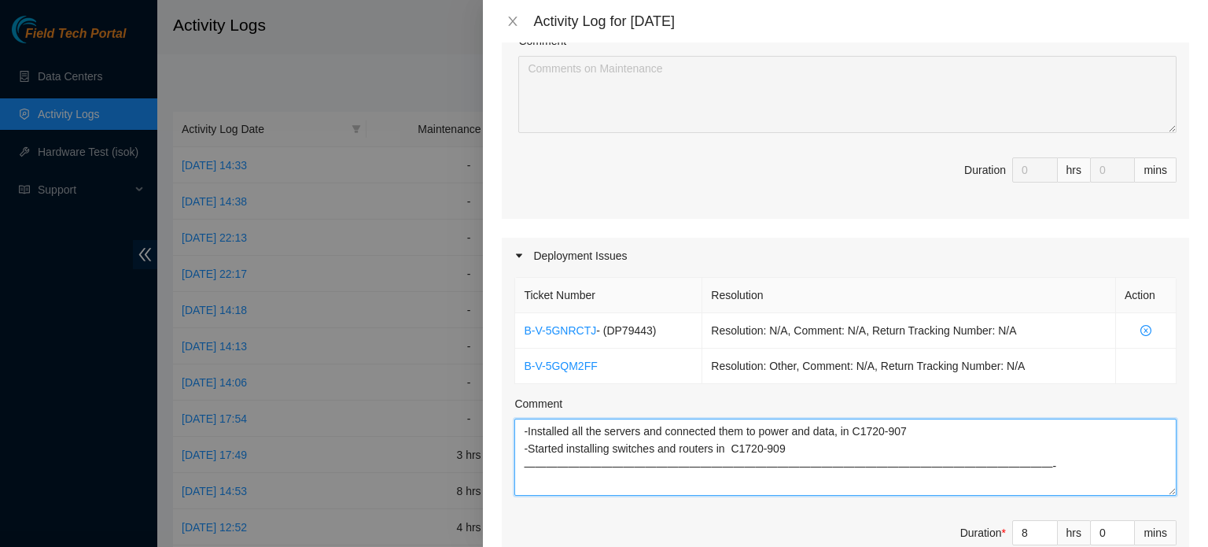
click at [610, 446] on textarea "-Installed all the servers and connected them to power and data, in C1720-907 -…" at bounding box center [845, 456] width 662 height 77
type textarea "-Installed all the servers and connected them to power and data, in C1720-907 -…"
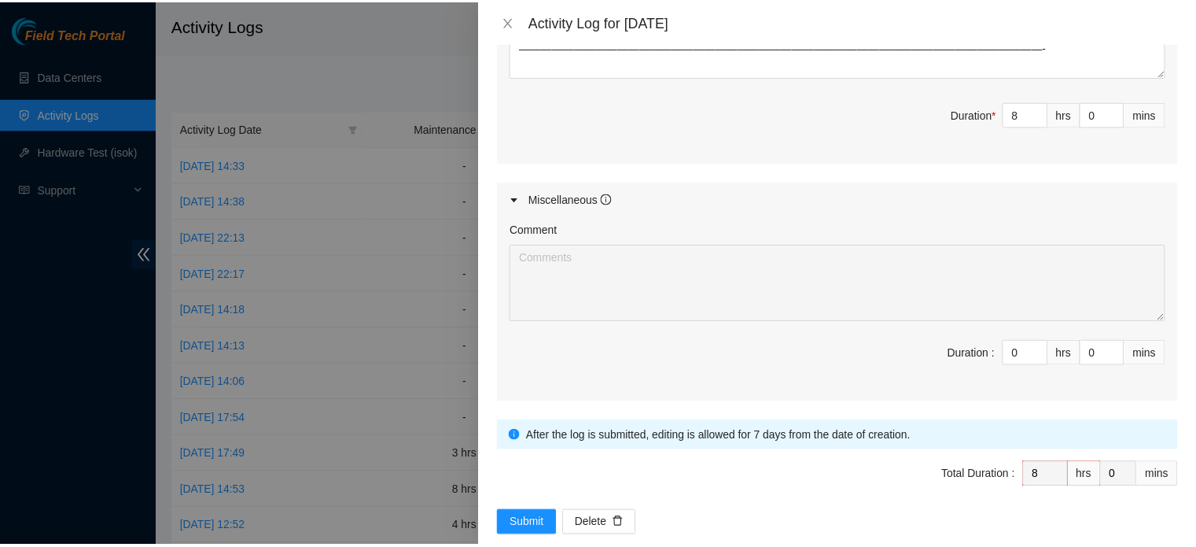
scroll to position [780, 0]
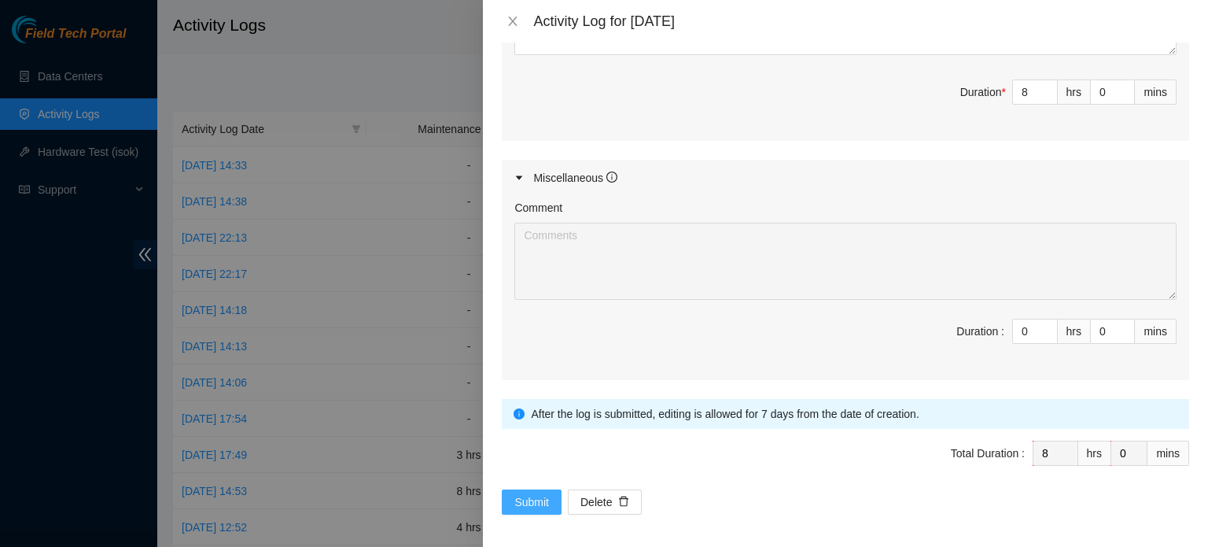
click at [536, 499] on span "Submit" at bounding box center [531, 501] width 35 height 17
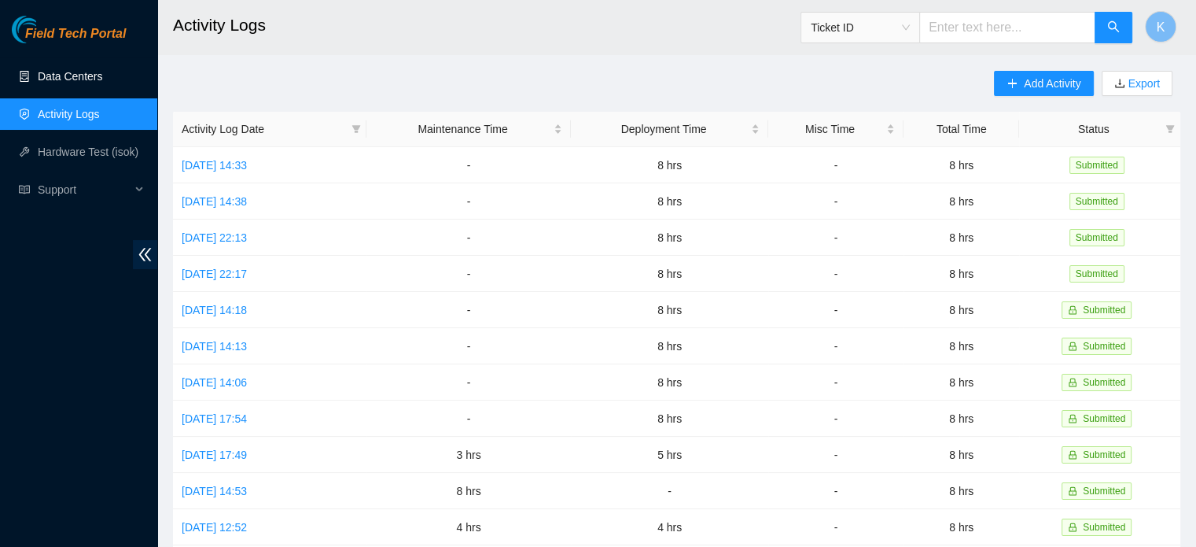
click at [83, 75] on link "Data Centers" at bounding box center [70, 76] width 65 height 13
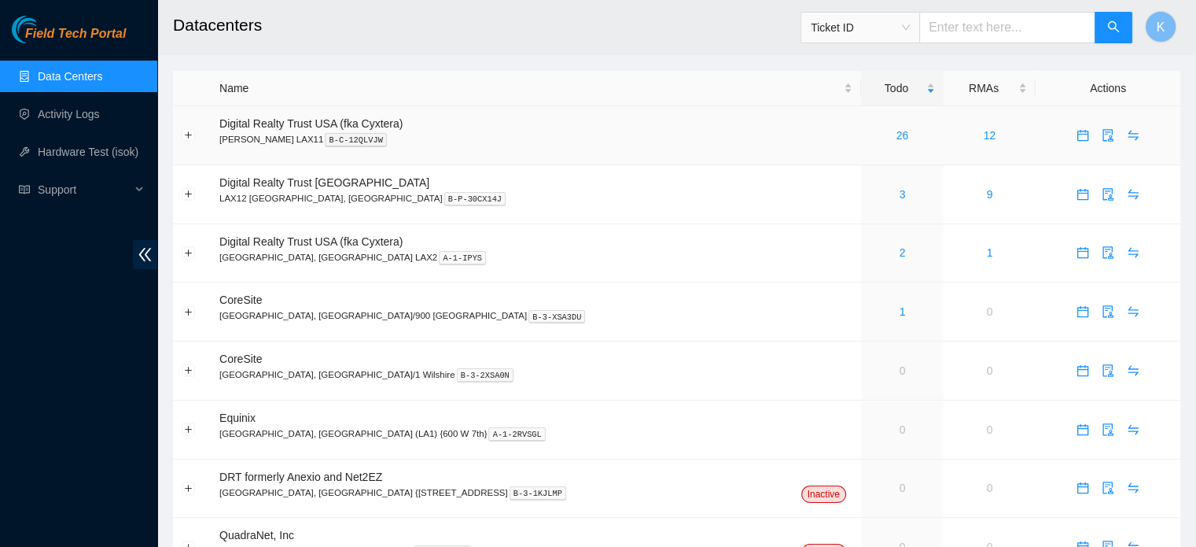
click at [897, 137] on link "26" at bounding box center [903, 135] width 13 height 13
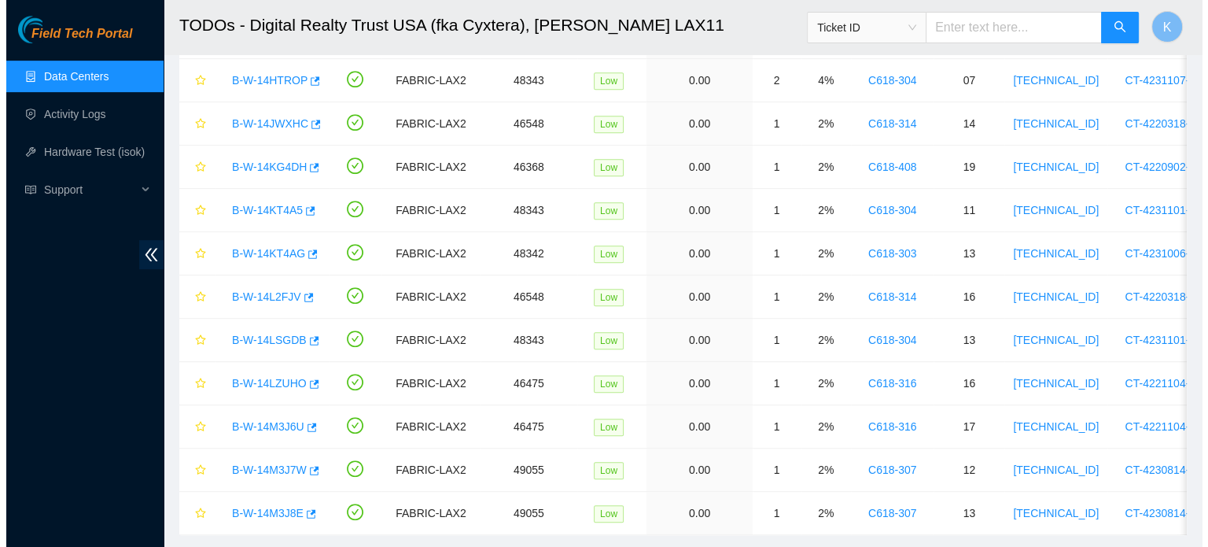
scroll to position [753, 0]
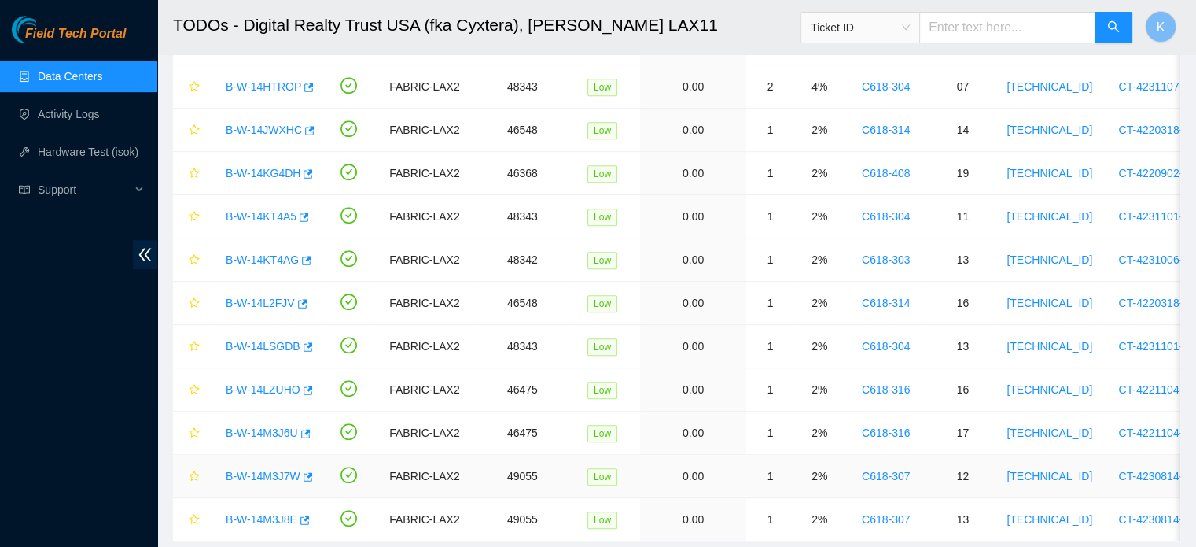
click at [271, 470] on link "B-W-14M3J7W" at bounding box center [263, 476] width 75 height 13
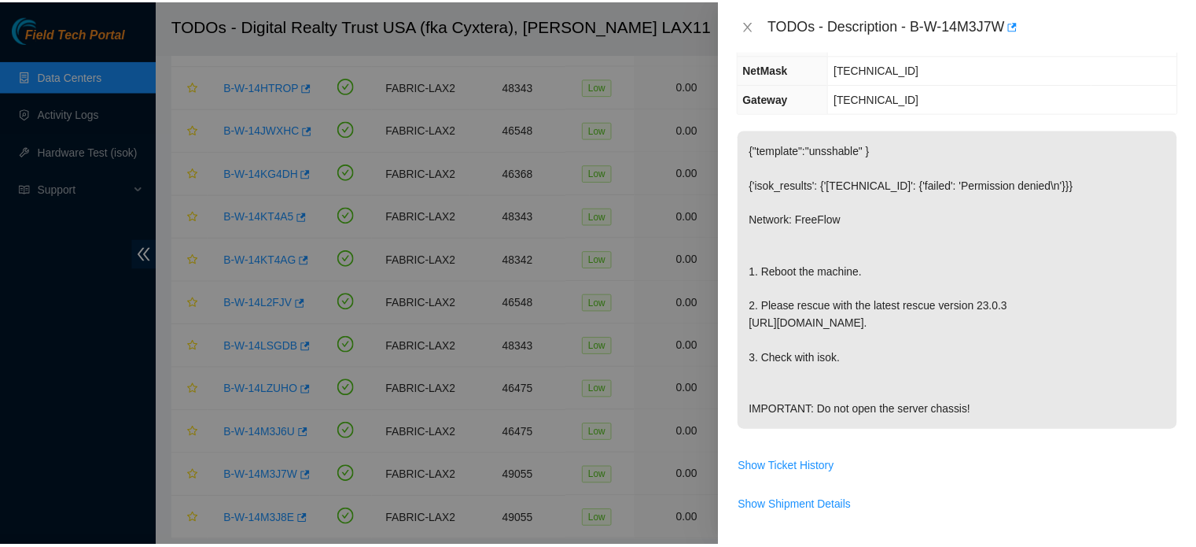
scroll to position [251, 0]
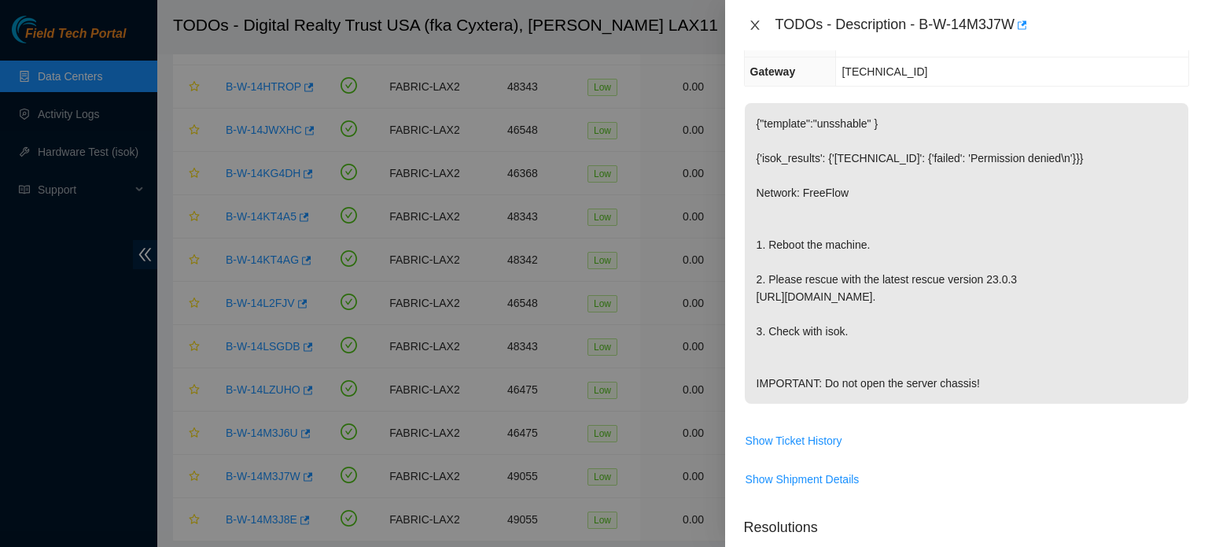
click at [754, 28] on icon "close" at bounding box center [755, 25] width 13 height 13
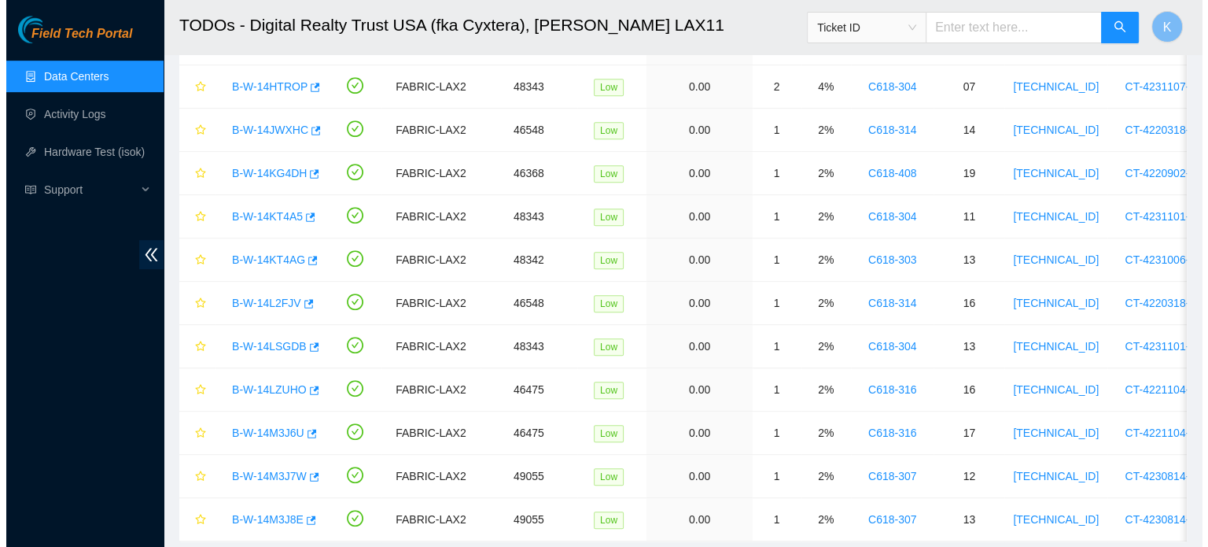
scroll to position [267, 0]
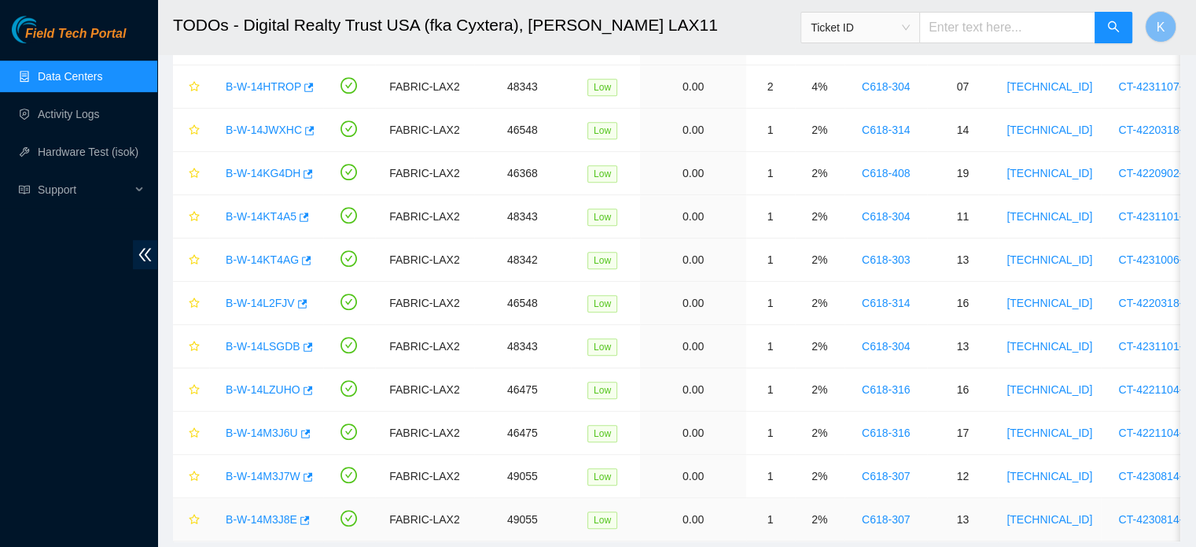
click at [256, 516] on link "B-W-14M3J8E" at bounding box center [262, 519] width 72 height 13
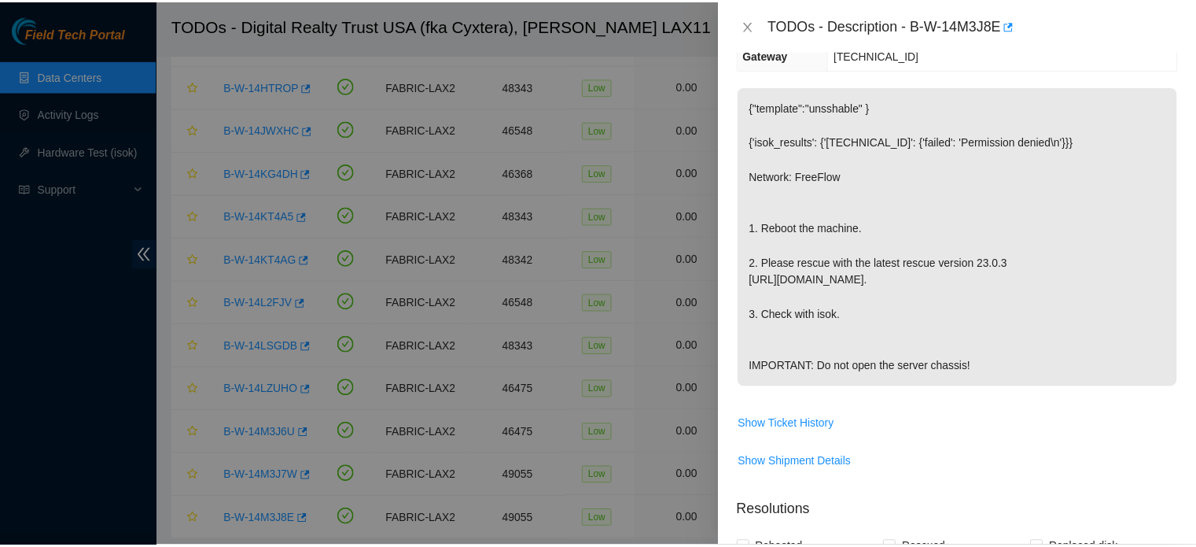
scroll to position [251, 0]
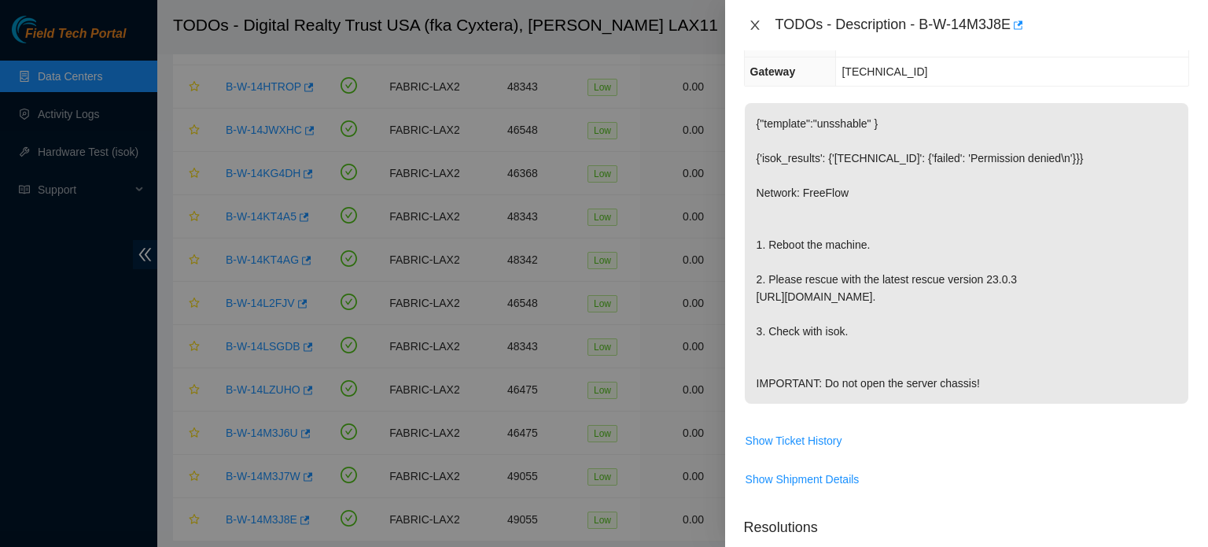
click at [755, 24] on icon "close" at bounding box center [754, 24] width 9 height 9
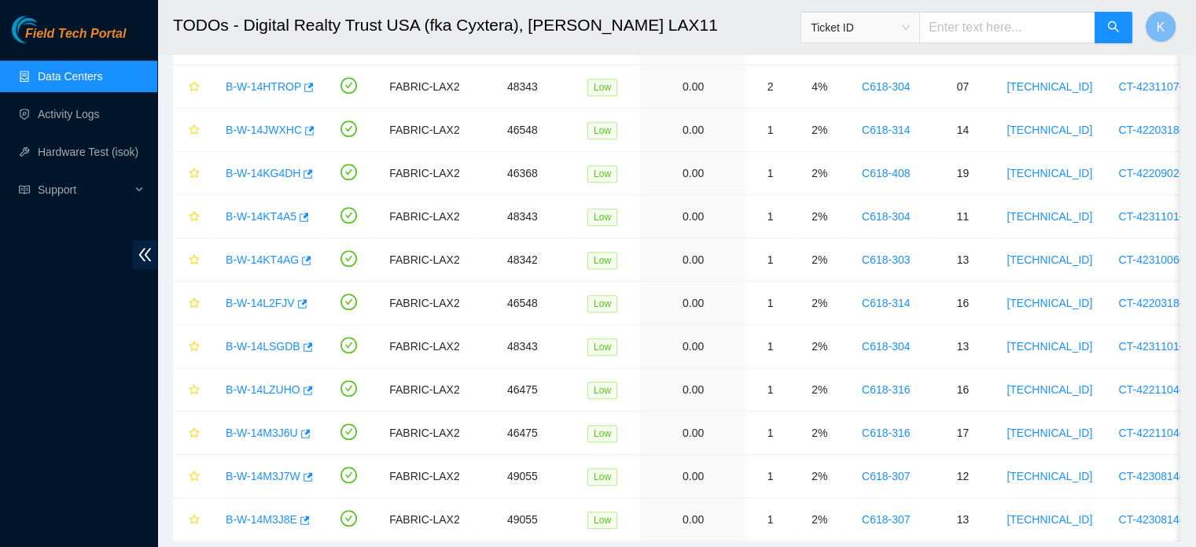
scroll to position [267, 0]
